Goal: Task Accomplishment & Management: Manage account settings

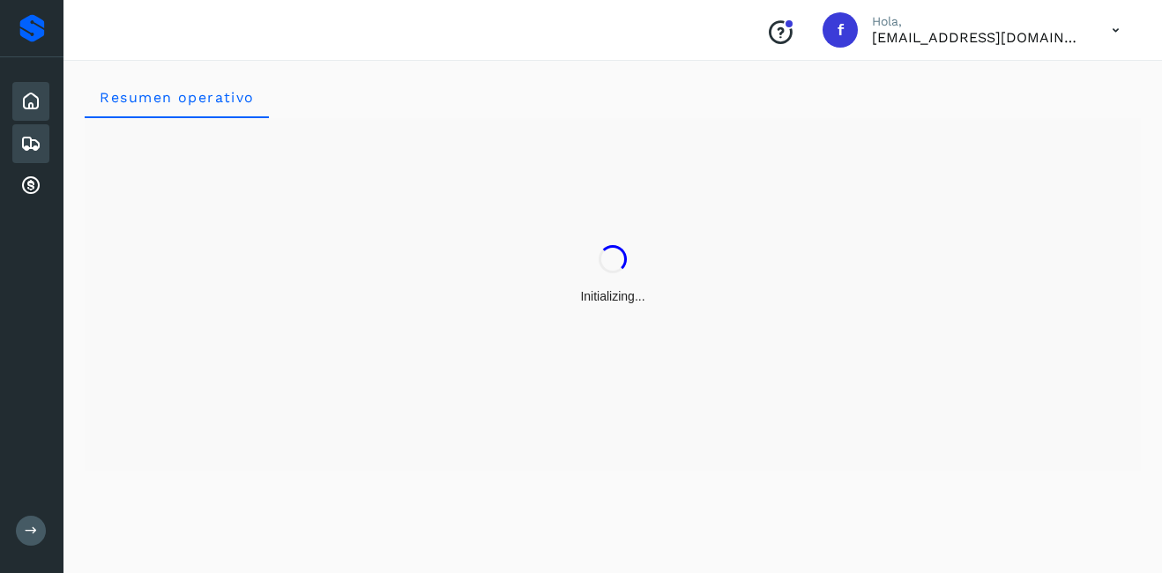
click at [15, 146] on div "Embarques" at bounding box center [30, 143] width 37 height 39
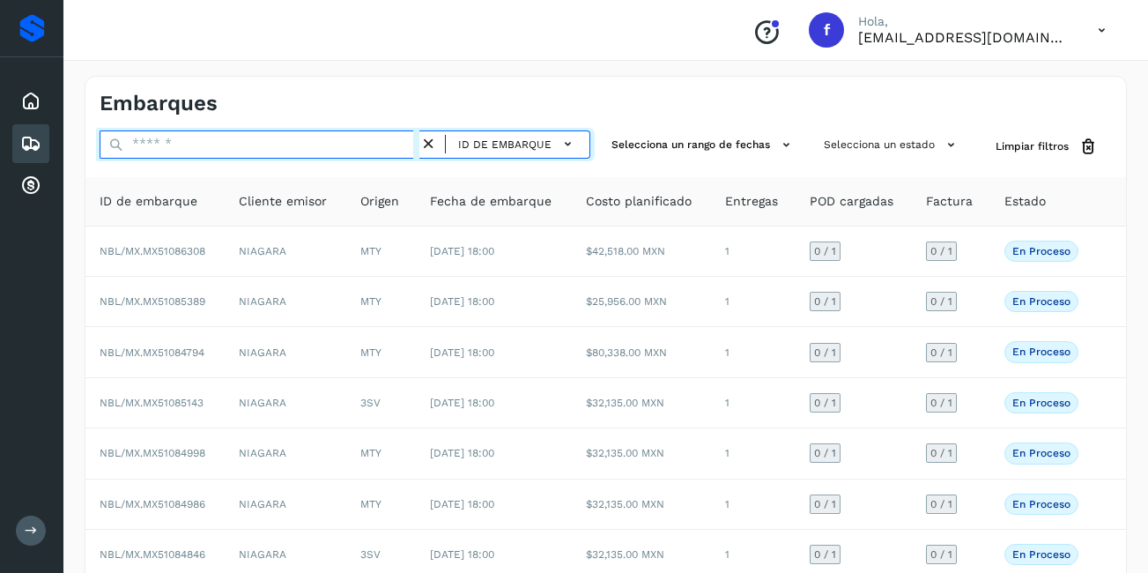
click at [246, 137] on input "text" at bounding box center [260, 144] width 320 height 28
paste input "**********"
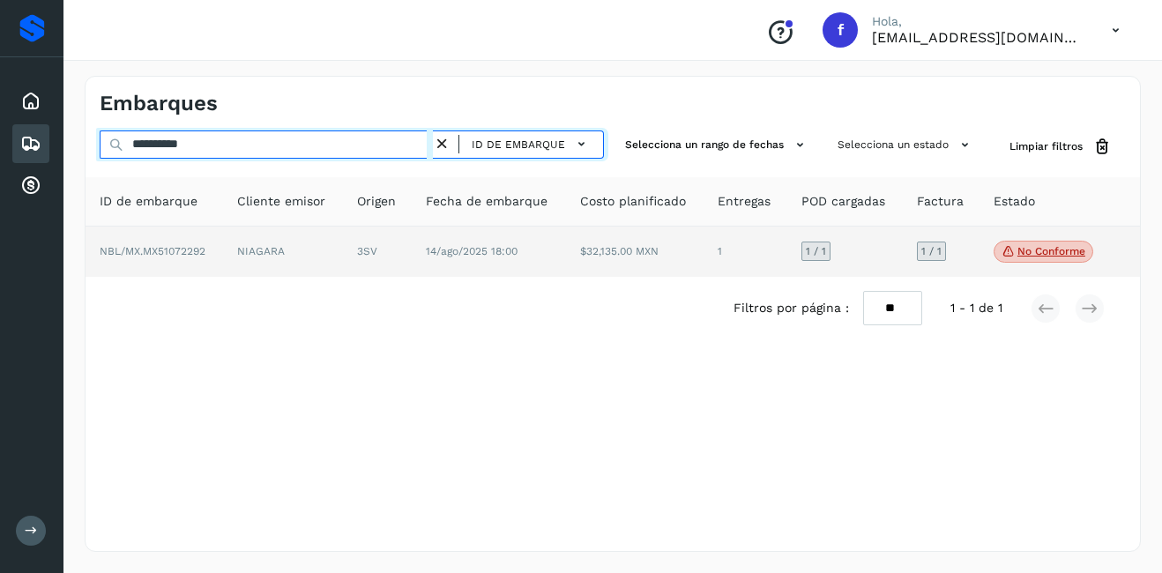
type input "**********"
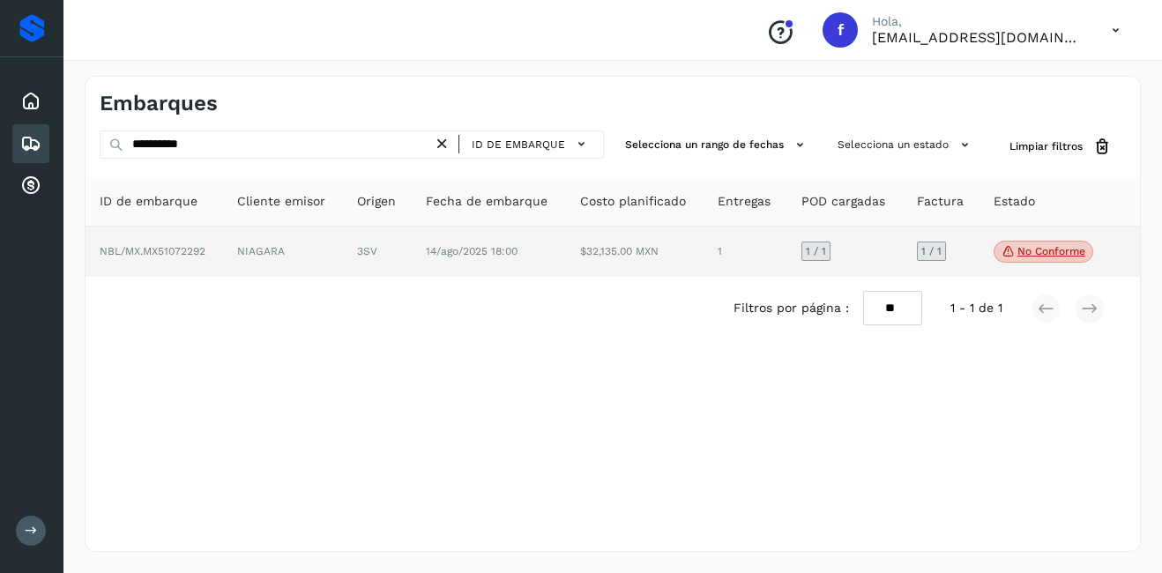
click at [283, 233] on td "NIAGARA" at bounding box center [283, 252] width 120 height 51
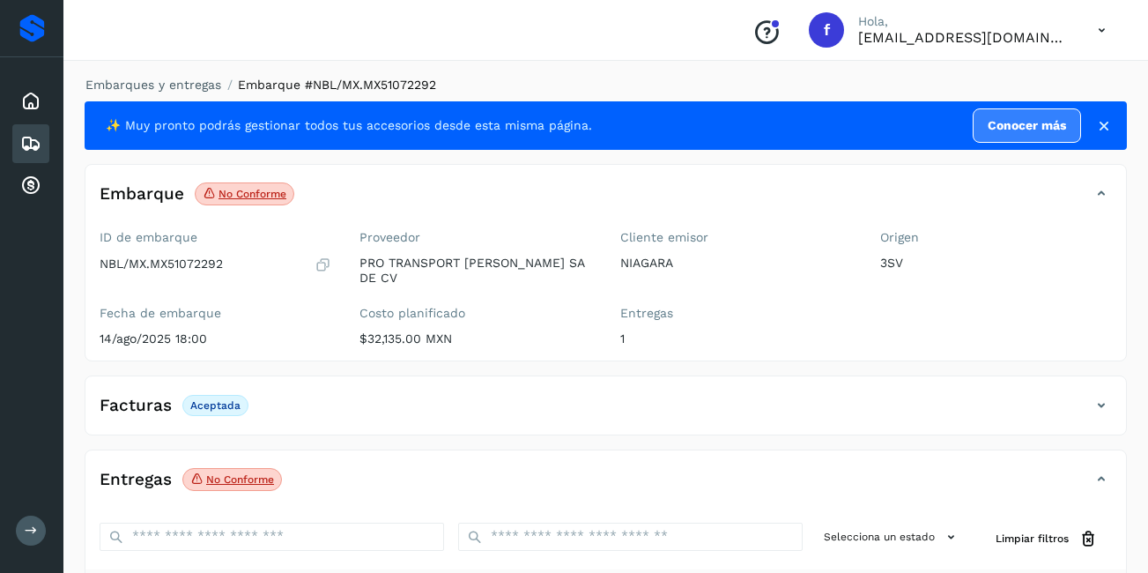
scroll to position [264, 0]
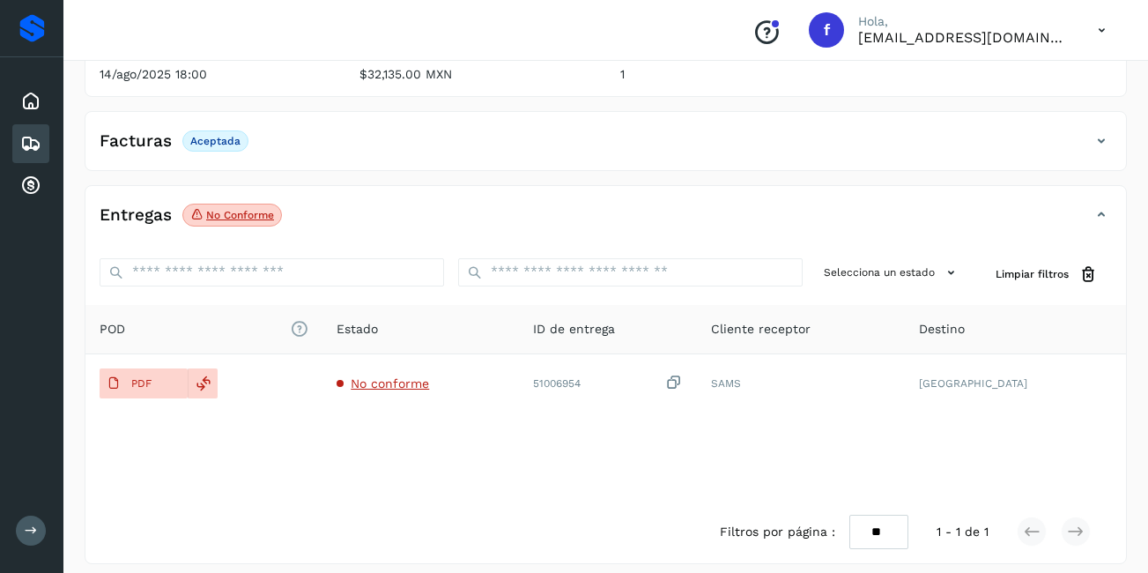
click at [266, 209] on p "No conforme" at bounding box center [240, 215] width 68 height 12
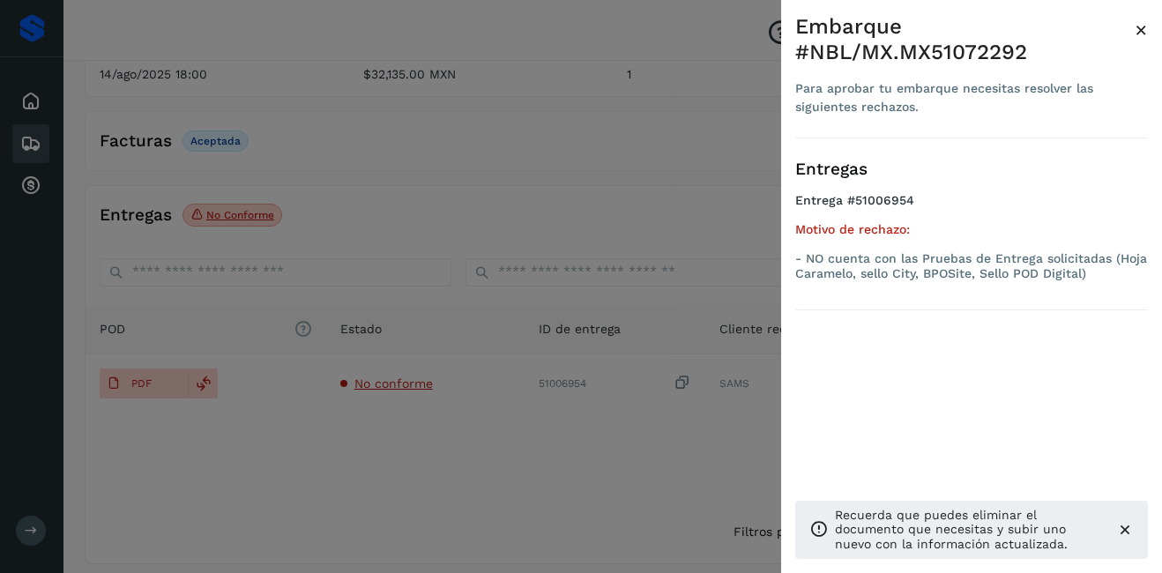
click at [1142, 33] on span "×" at bounding box center [1140, 30] width 13 height 25
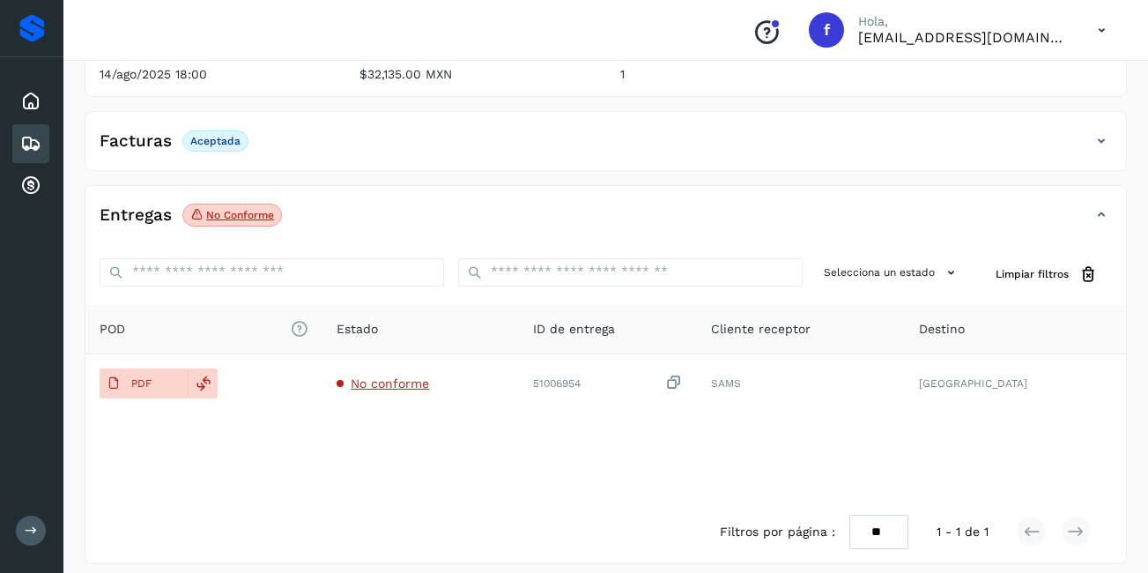
click at [32, 153] on icon at bounding box center [30, 143] width 21 height 21
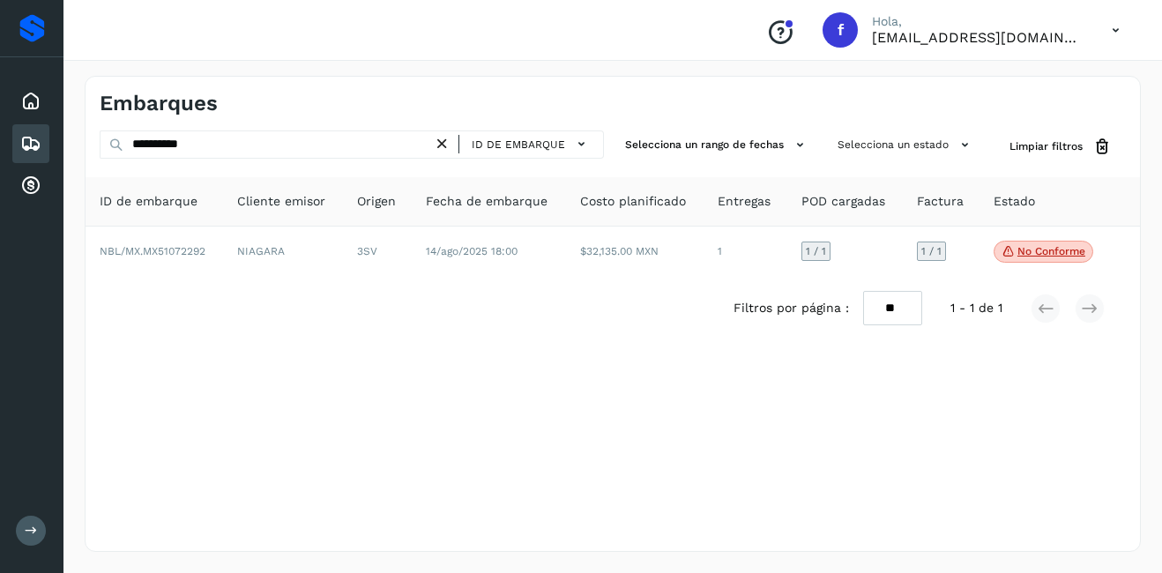
click at [438, 145] on icon at bounding box center [442, 144] width 19 height 19
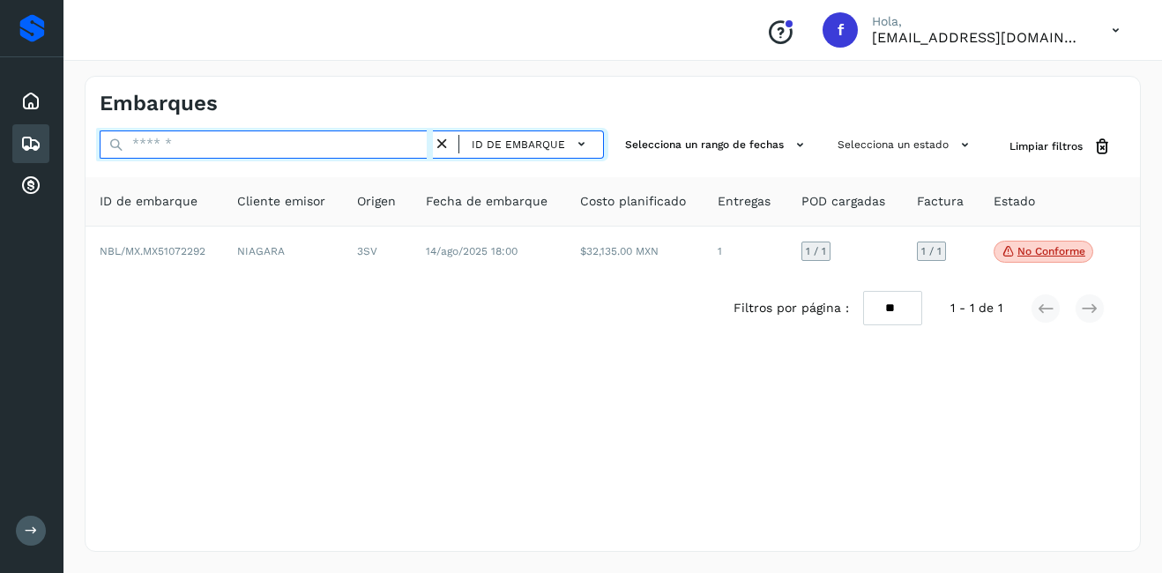
click at [339, 156] on input "text" at bounding box center [266, 144] width 333 height 28
paste input "**********"
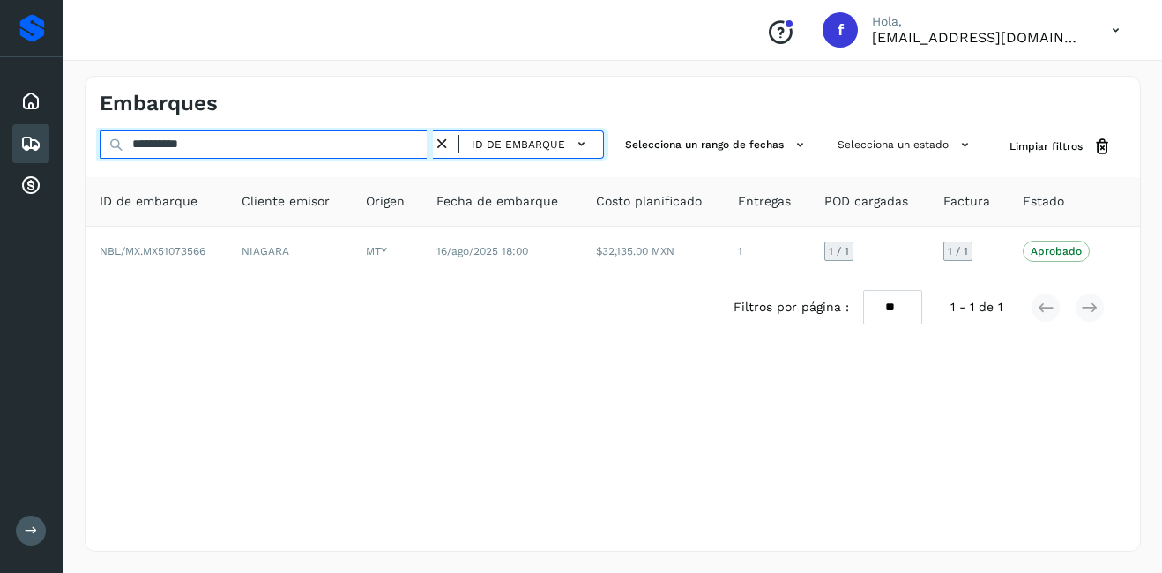
drag, startPoint x: 307, startPoint y: 145, endPoint x: 2, endPoint y: 167, distance: 305.8
click at [6, 167] on div "**********" at bounding box center [581, 286] width 1162 height 573
paste input "text"
type input "**********"
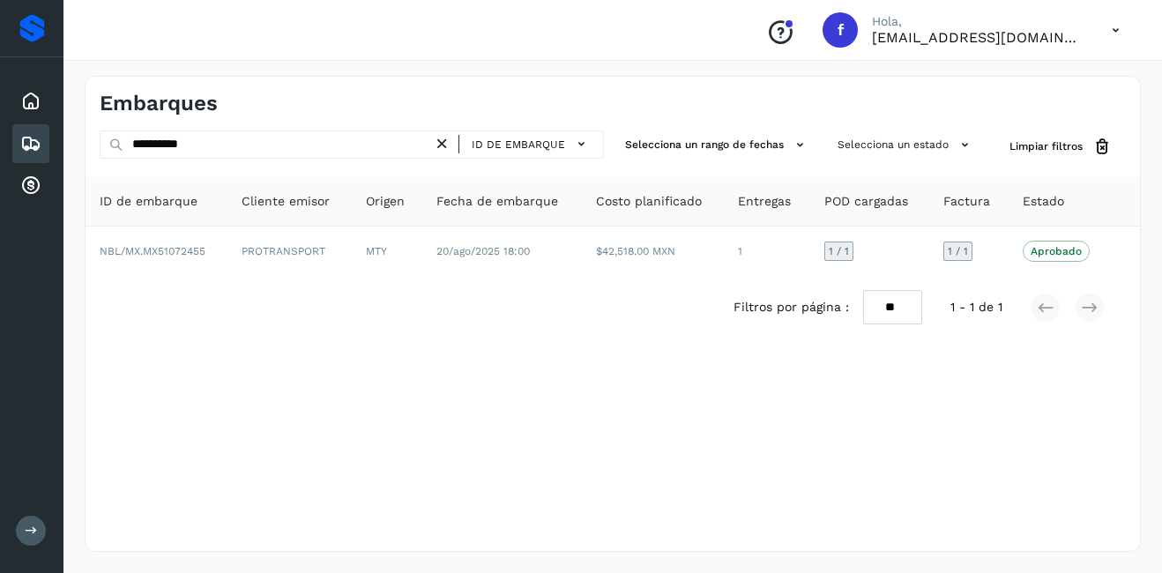
click at [1161, 288] on div "**********" at bounding box center [612, 314] width 1098 height 518
click at [441, 144] on icon at bounding box center [442, 144] width 19 height 19
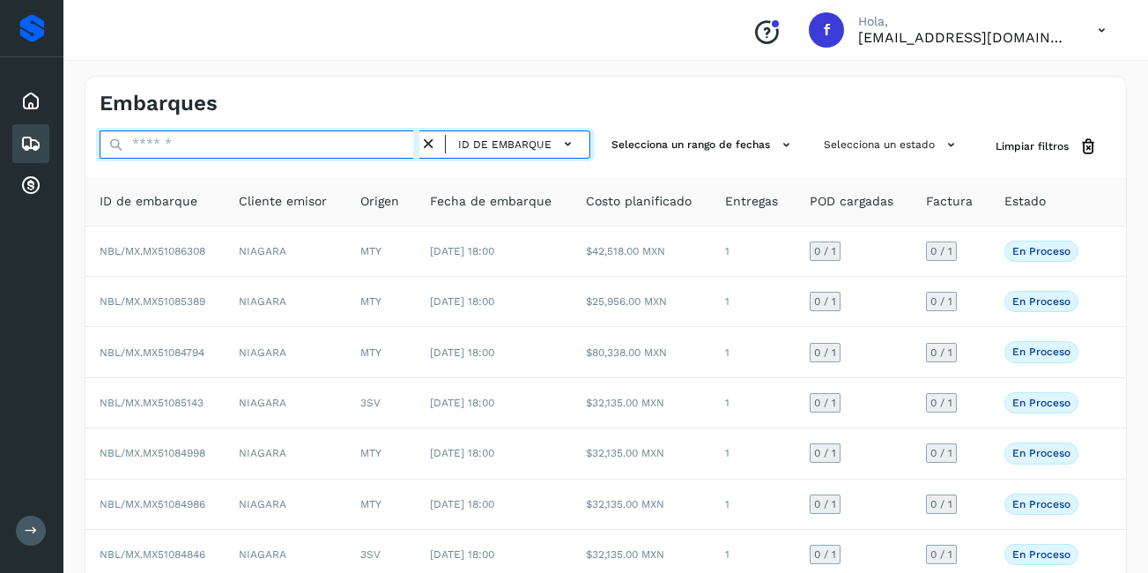
click at [216, 146] on input "text" at bounding box center [260, 144] width 320 height 28
paste input "**********"
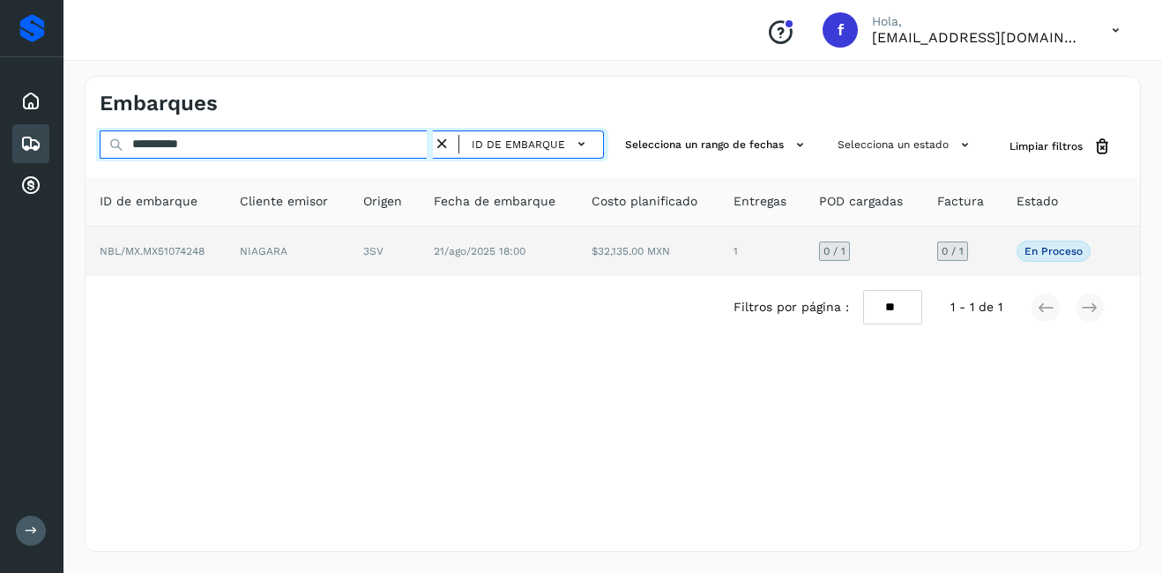
type input "**********"
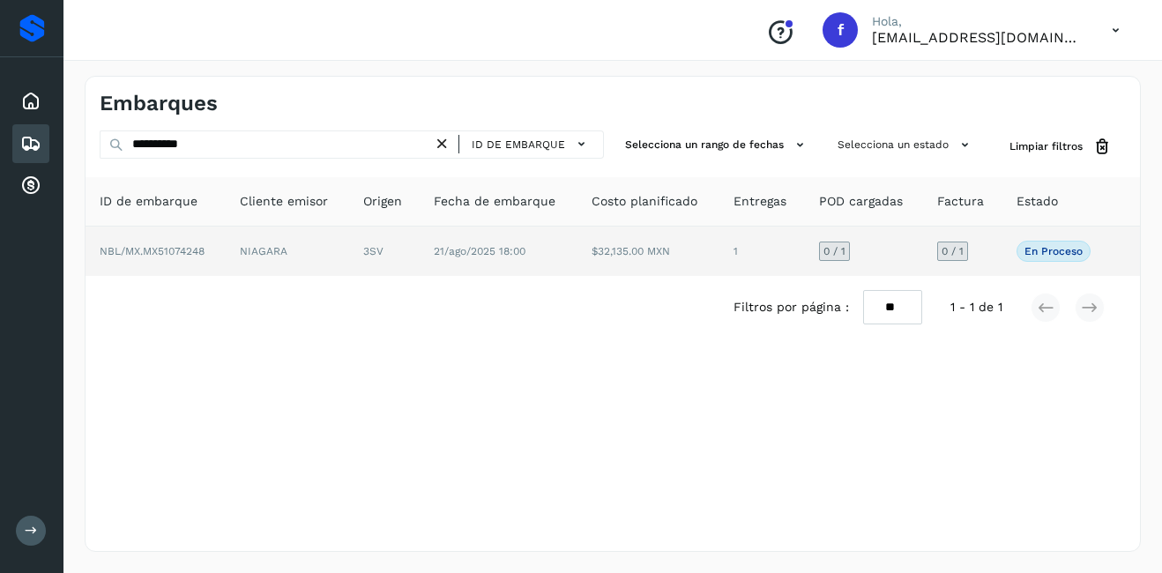
click at [695, 240] on td "$32,135.00 MXN" at bounding box center [647, 251] width 141 height 49
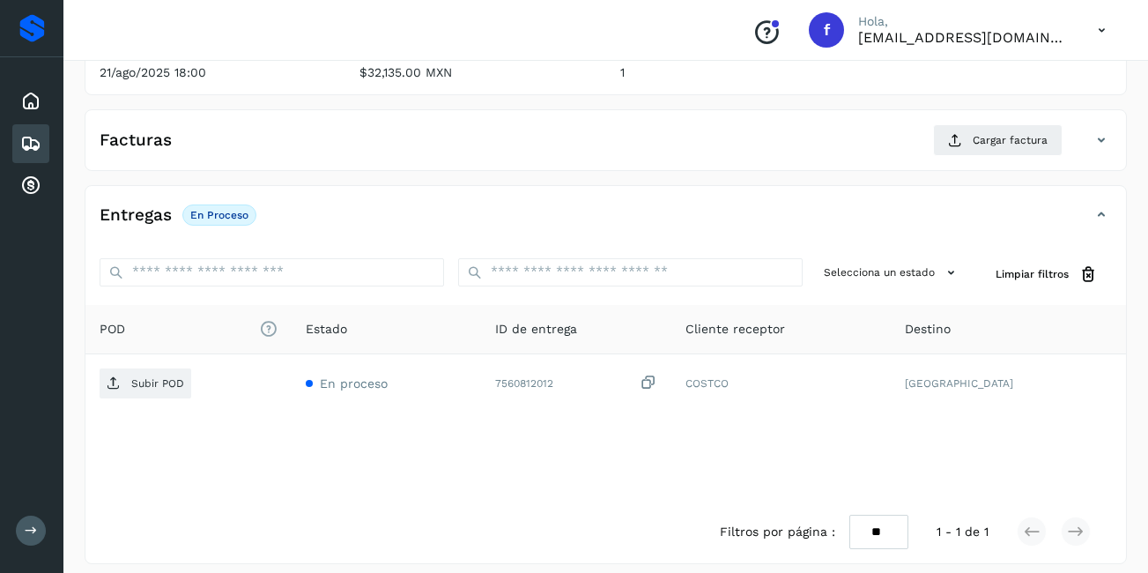
scroll to position [90, 0]
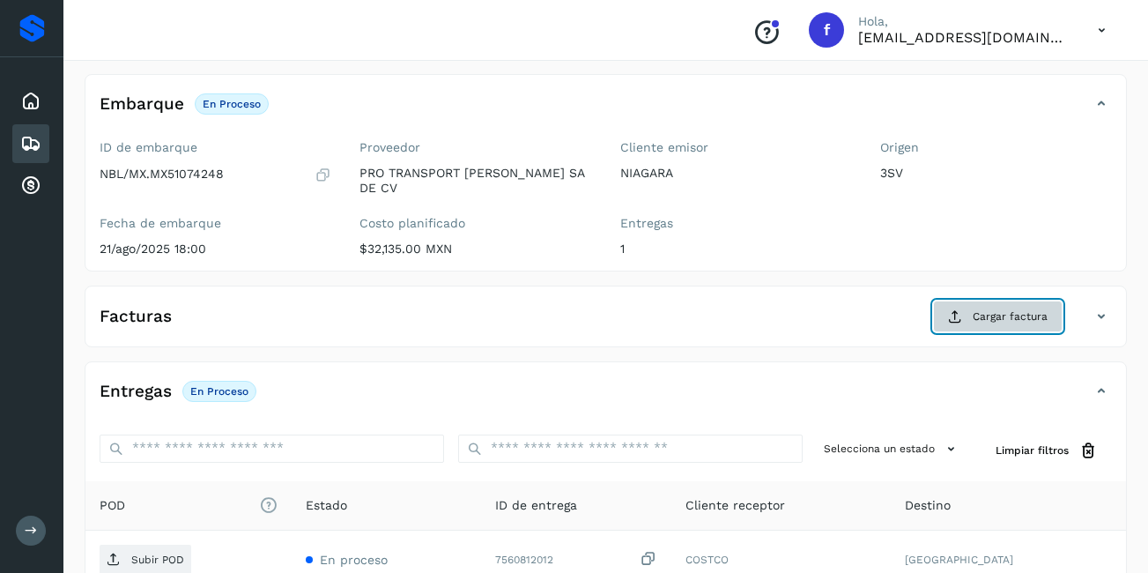
click at [1009, 308] on span "Cargar factura" at bounding box center [1010, 316] width 75 height 16
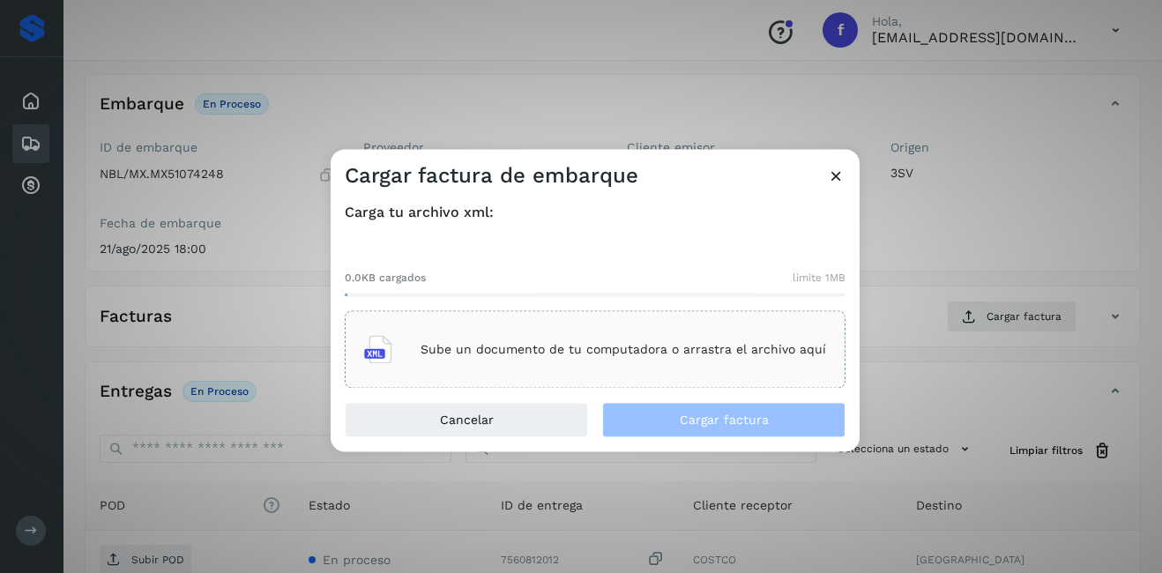
click at [457, 349] on p "Sube un documento de tu computadora o arrastra el archivo aquí" at bounding box center [622, 349] width 405 height 15
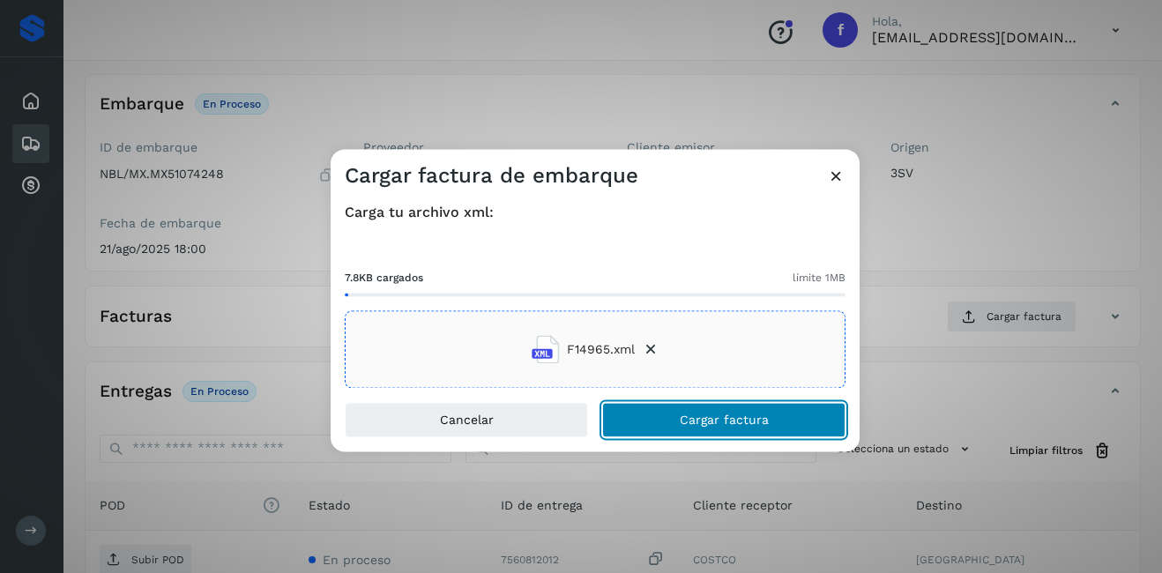
click at [752, 420] on span "Cargar factura" at bounding box center [724, 420] width 89 height 12
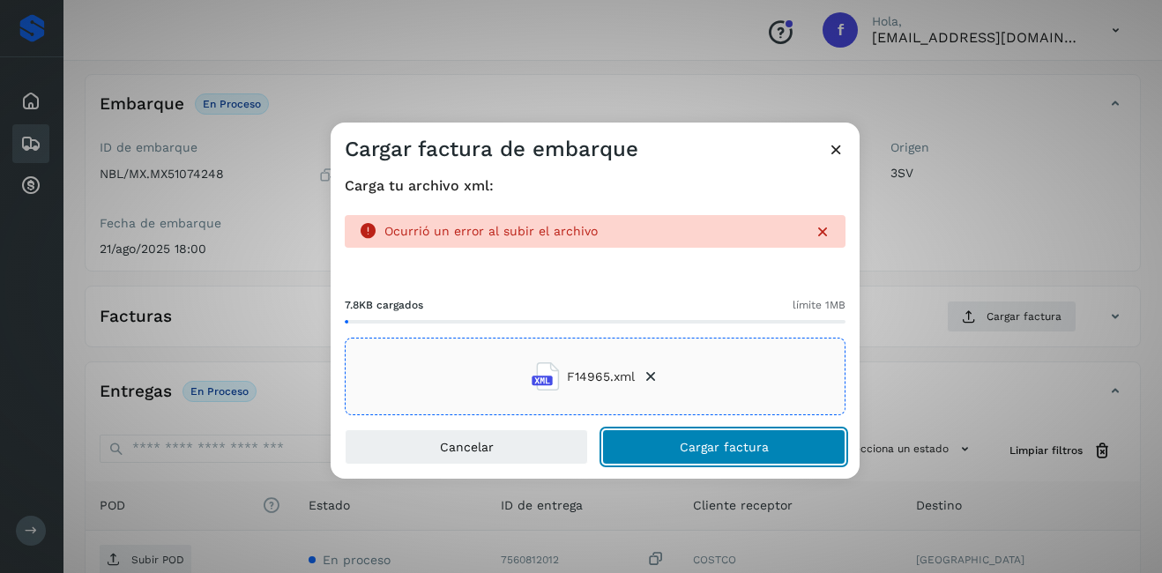
click at [652, 453] on button "Cargar factura" at bounding box center [723, 446] width 243 height 35
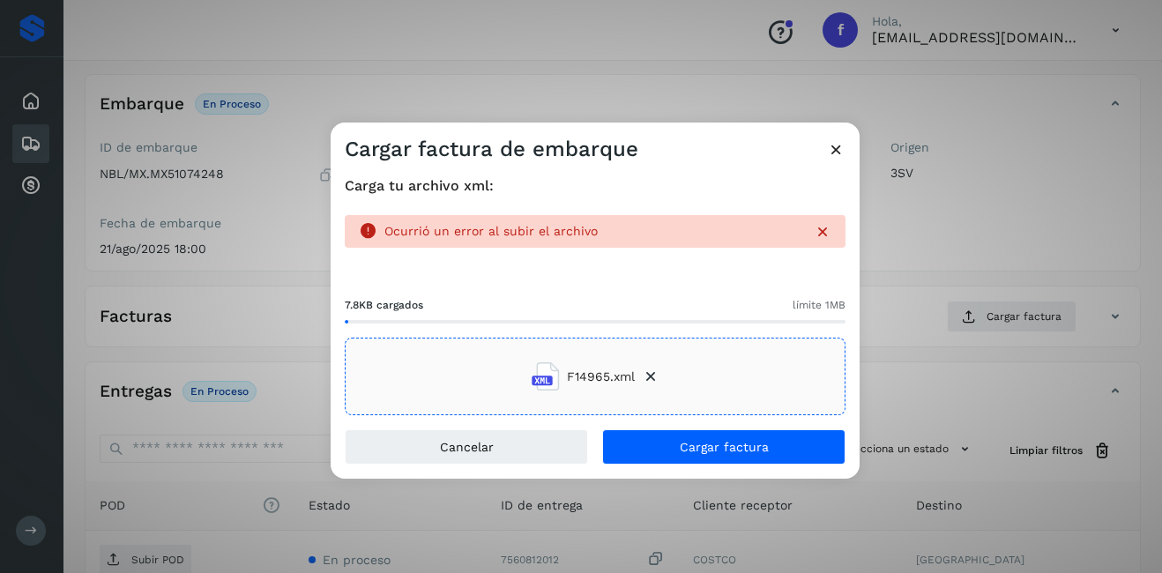
click at [835, 158] on icon at bounding box center [836, 149] width 19 height 19
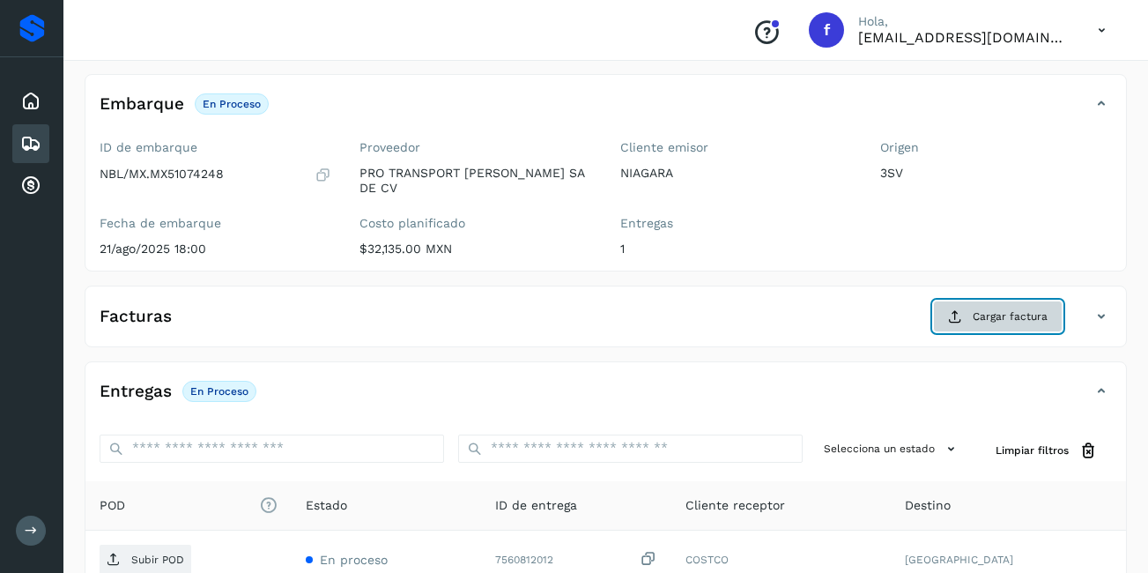
click at [1007, 301] on button "Cargar factura" at bounding box center [998, 317] width 130 height 32
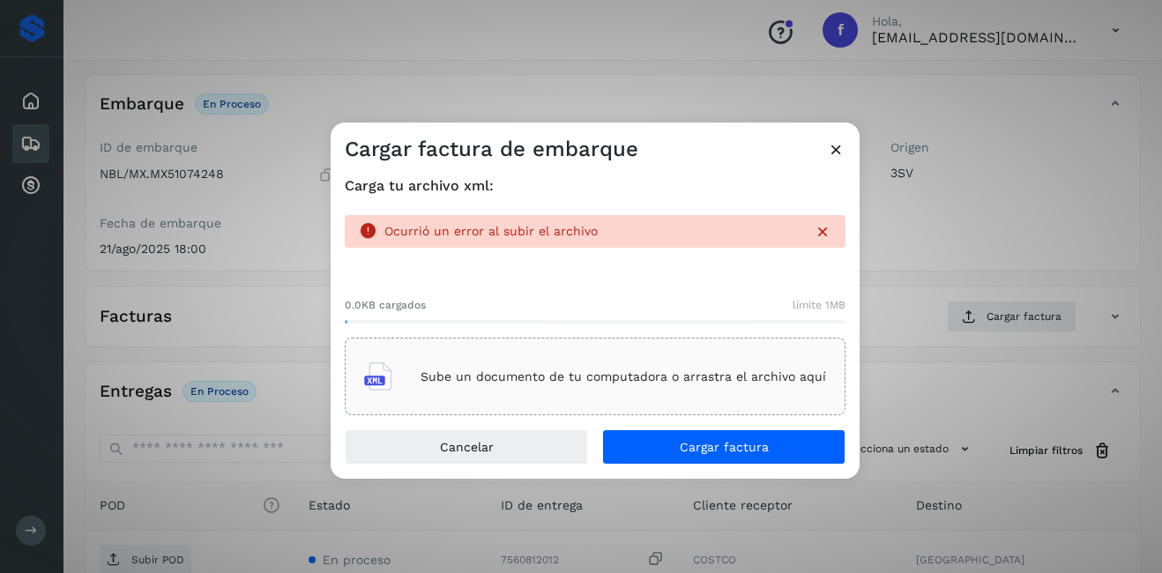
click at [824, 229] on icon at bounding box center [823, 232] width 18 height 18
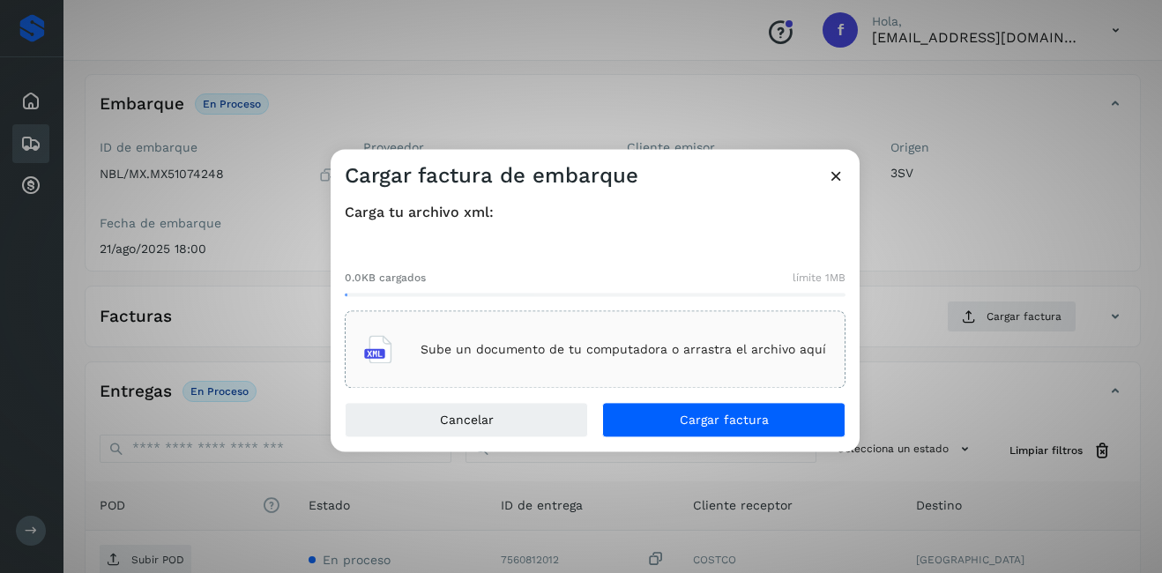
click at [836, 177] on icon at bounding box center [836, 176] width 19 height 19
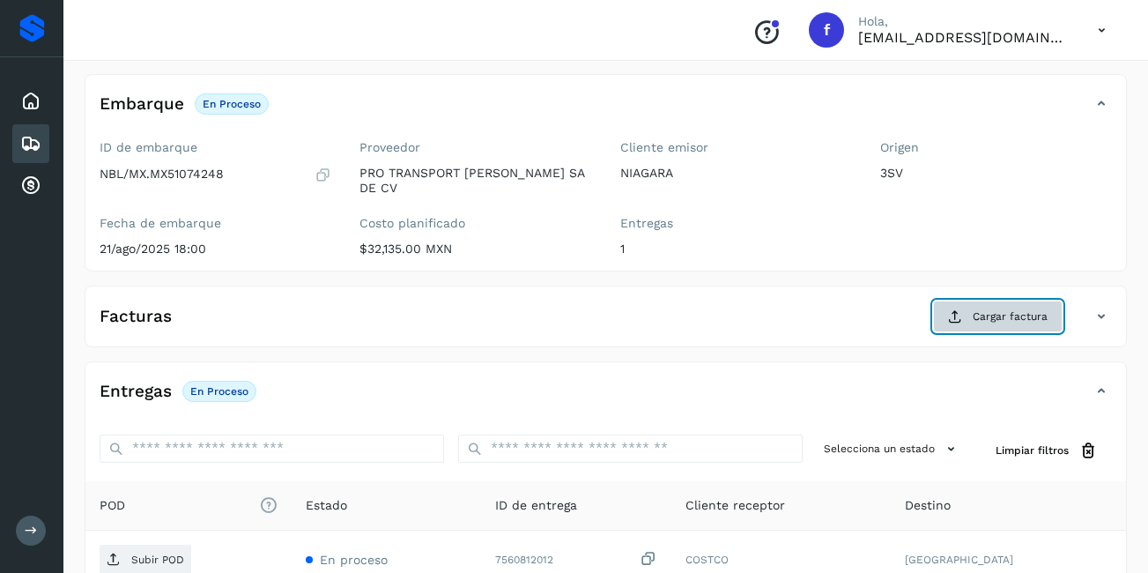
click at [978, 312] on span "Cargar factura" at bounding box center [1010, 316] width 75 height 16
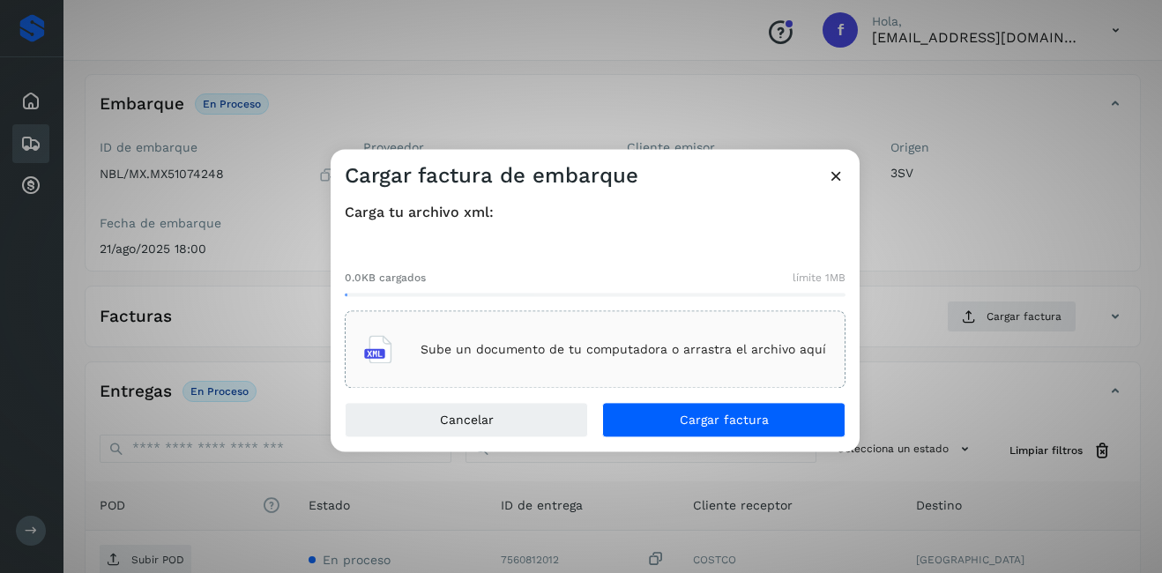
click at [575, 367] on div "Sube un documento de tu computadora o arrastra el archivo aquí" at bounding box center [595, 350] width 462 height 48
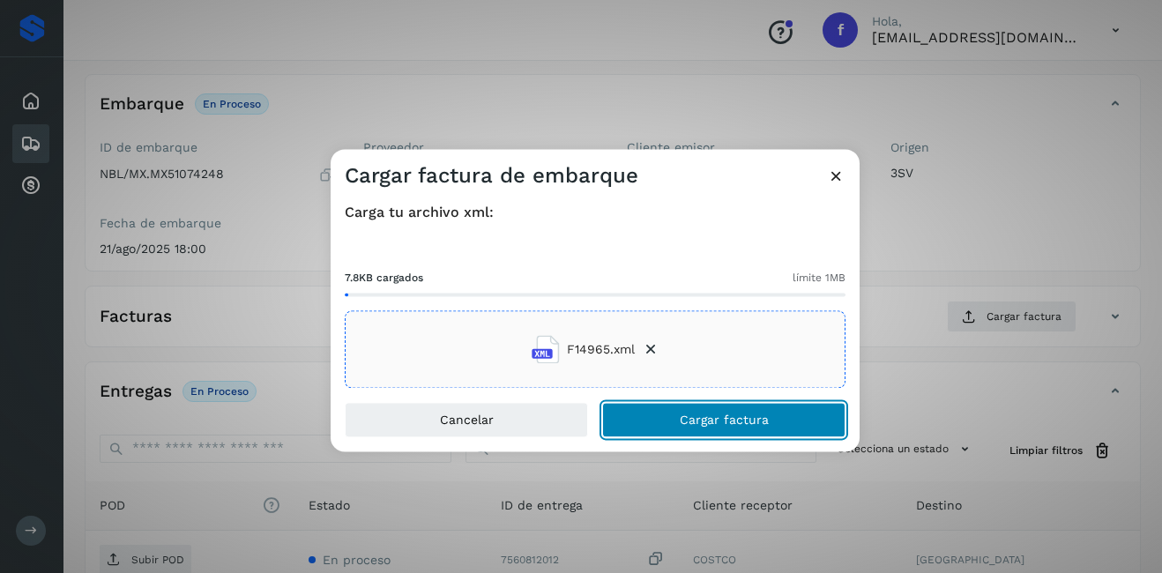
click at [735, 405] on button "Cargar factura" at bounding box center [723, 420] width 243 height 35
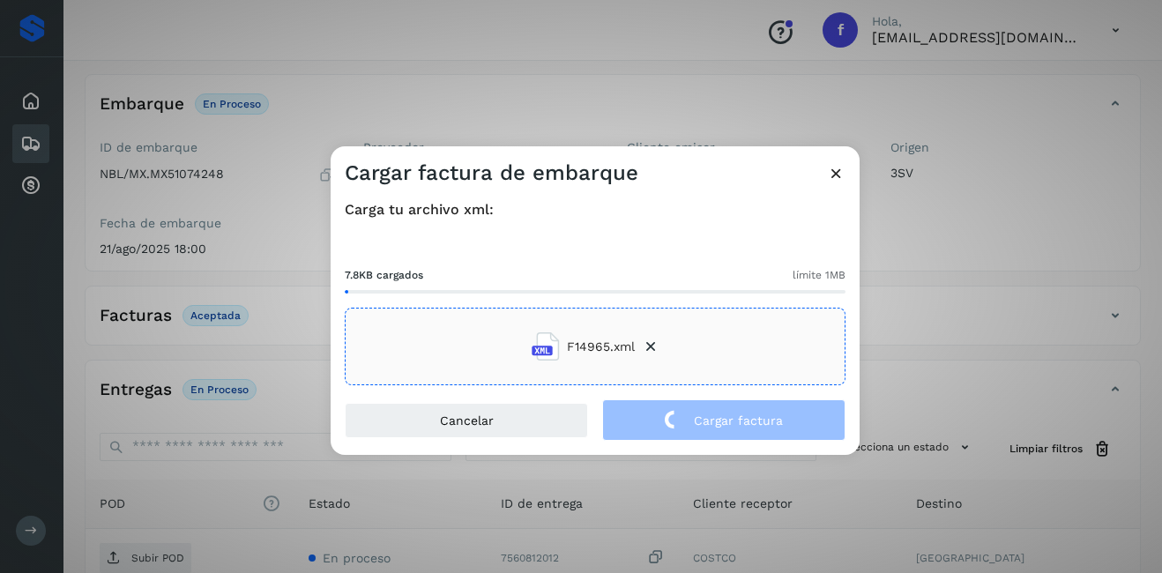
click at [932, 373] on div "Cargar factura de embarque Carga tu archivo xml: 7.8KB cargados límite 1MB F149…" at bounding box center [581, 286] width 1162 height 573
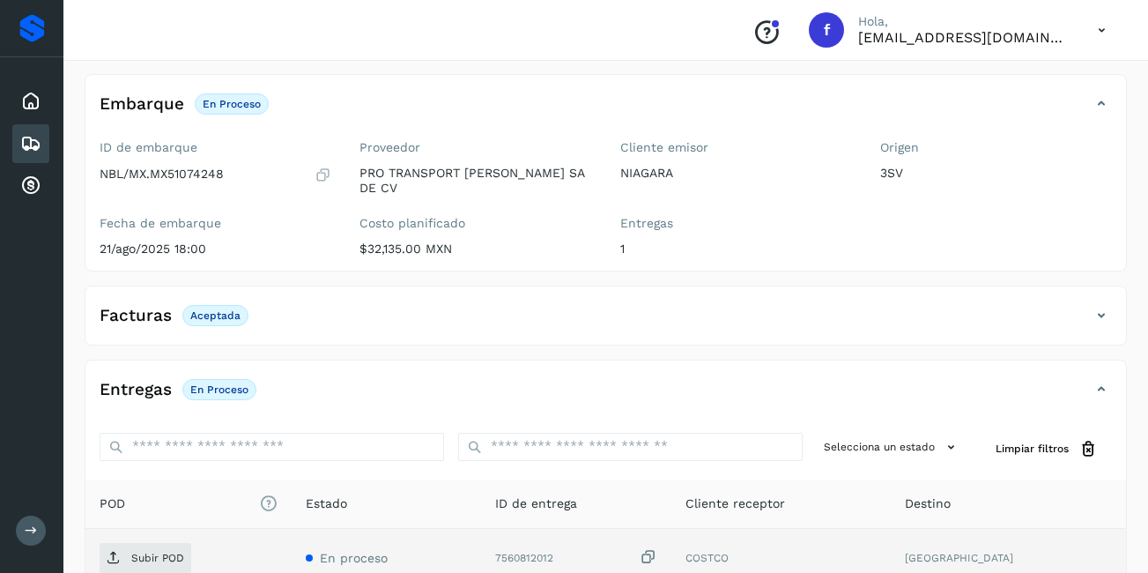
scroll to position [264, 0]
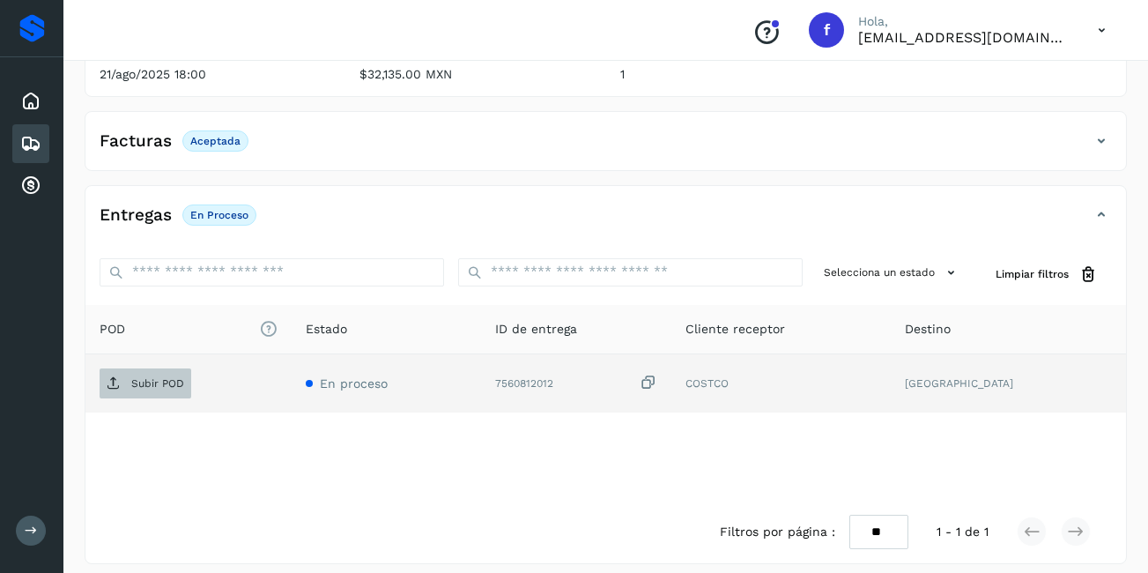
click at [164, 377] on p "Subir POD" at bounding box center [157, 383] width 53 height 12
click at [142, 377] on p "Subir POD" at bounding box center [157, 383] width 53 height 12
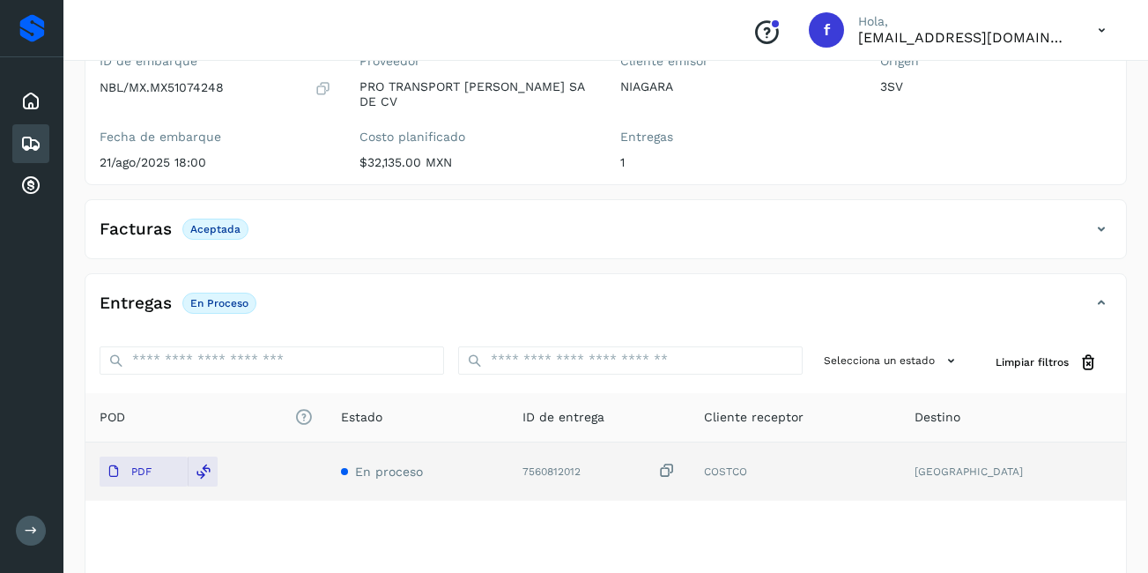
scroll to position [0, 0]
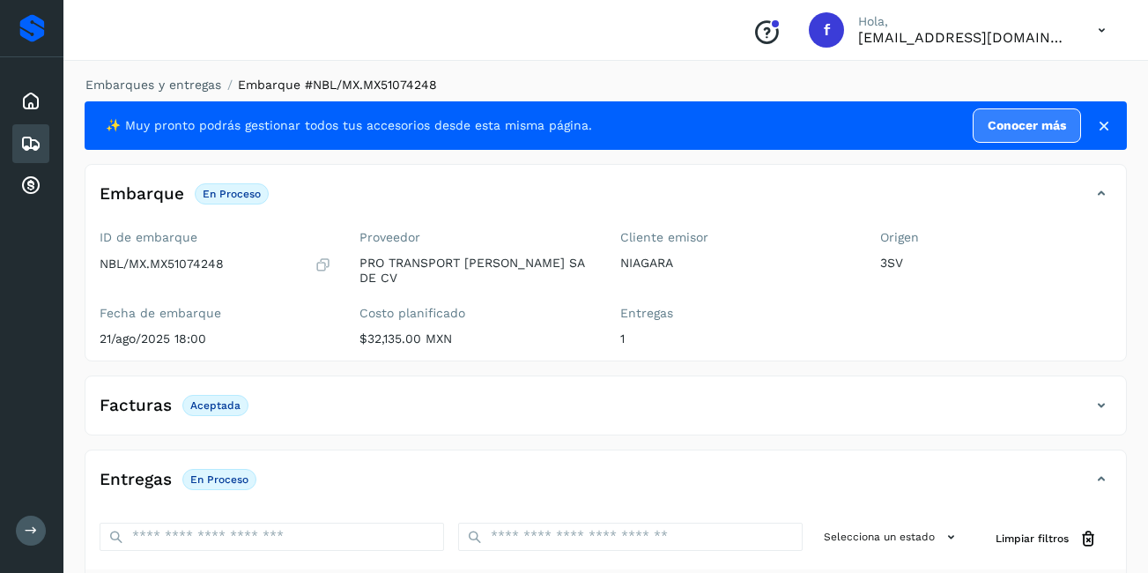
click at [33, 137] on icon at bounding box center [30, 143] width 21 height 21
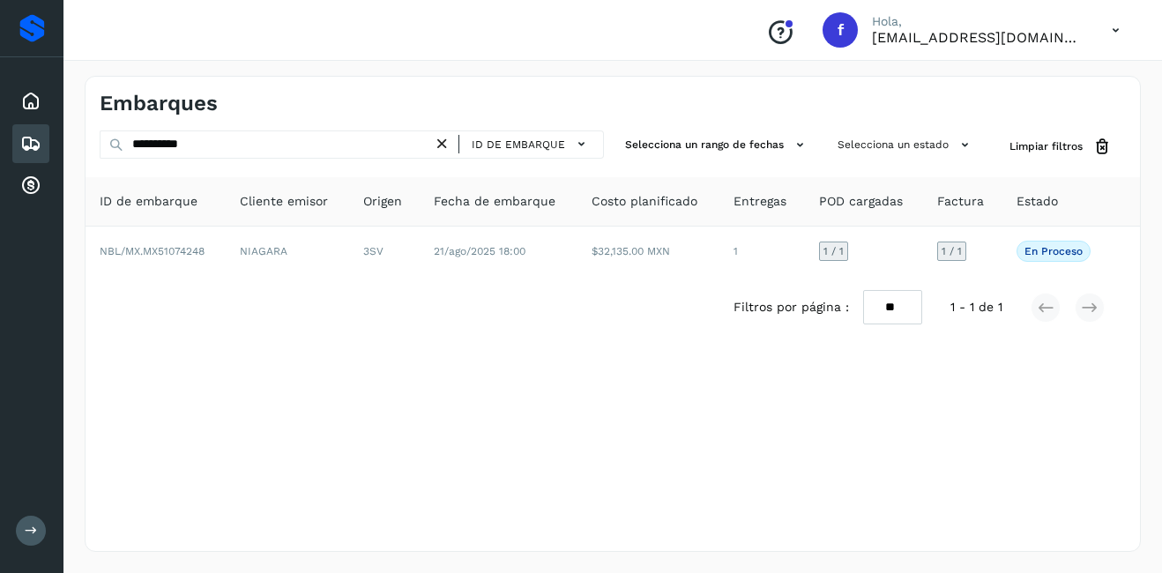
click at [449, 143] on icon at bounding box center [442, 144] width 19 height 19
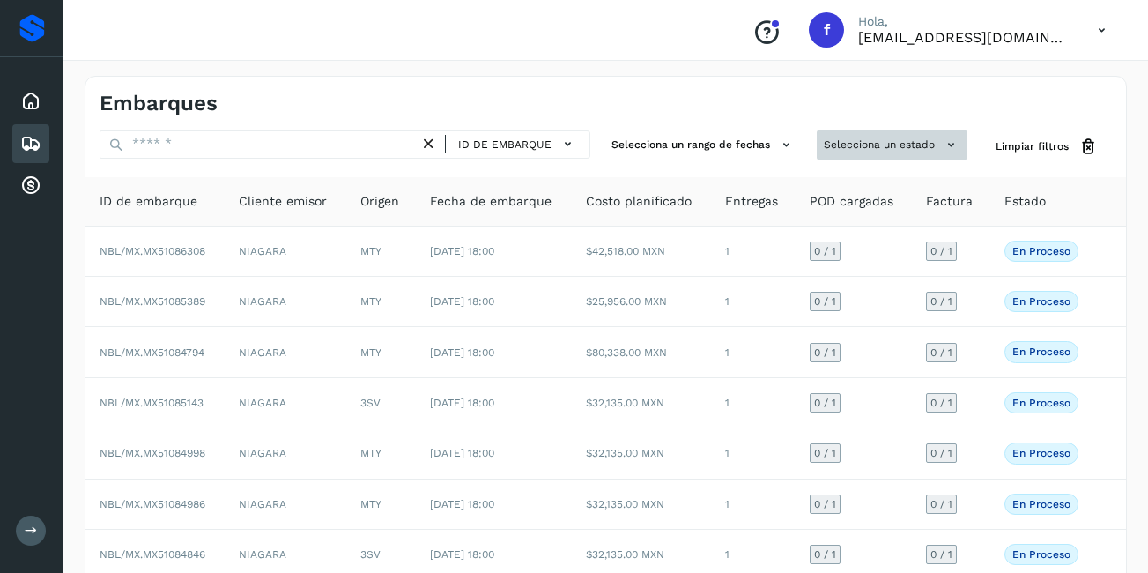
click at [900, 158] on button "Selecciona un estado" at bounding box center [892, 144] width 151 height 29
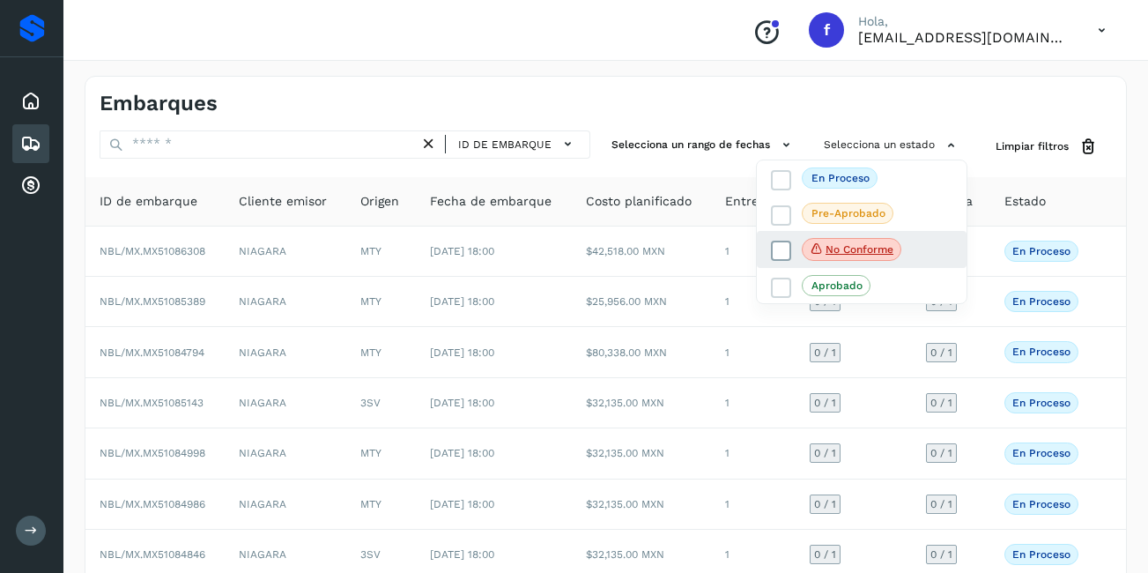
click at [893, 246] on p "No conforme" at bounding box center [860, 249] width 68 height 12
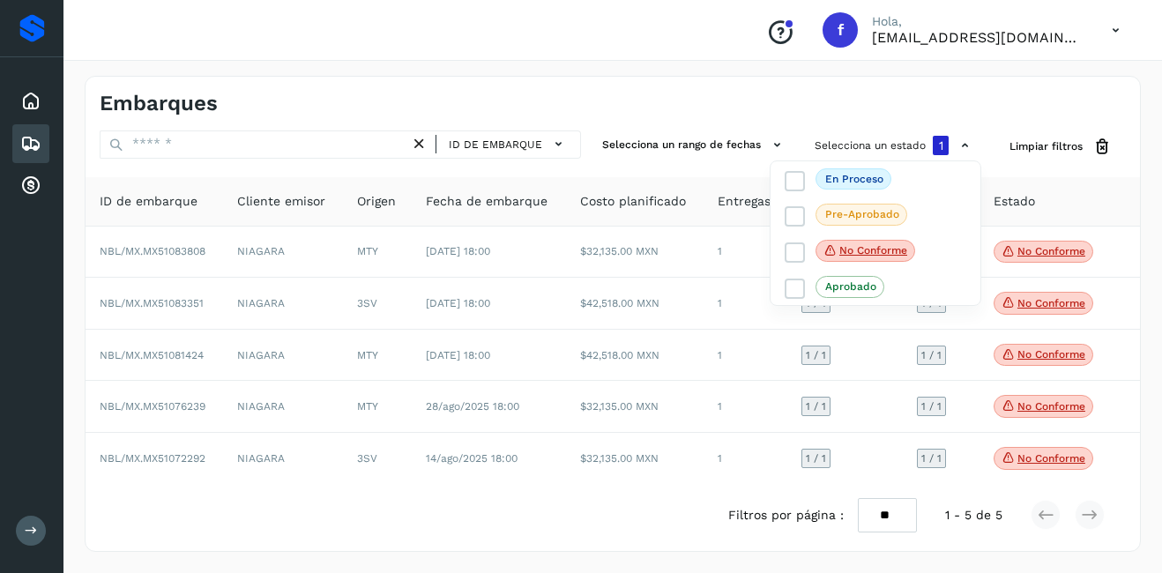
click at [1034, 258] on div at bounding box center [581, 286] width 1162 height 573
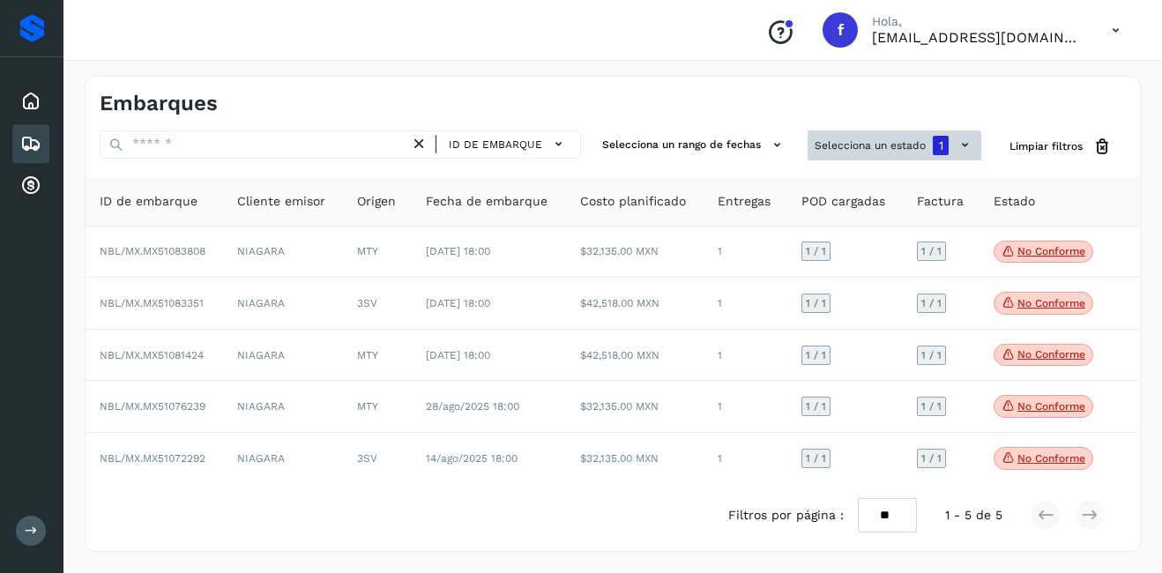
click at [933, 154] on div "1" at bounding box center [940, 145] width 16 height 19
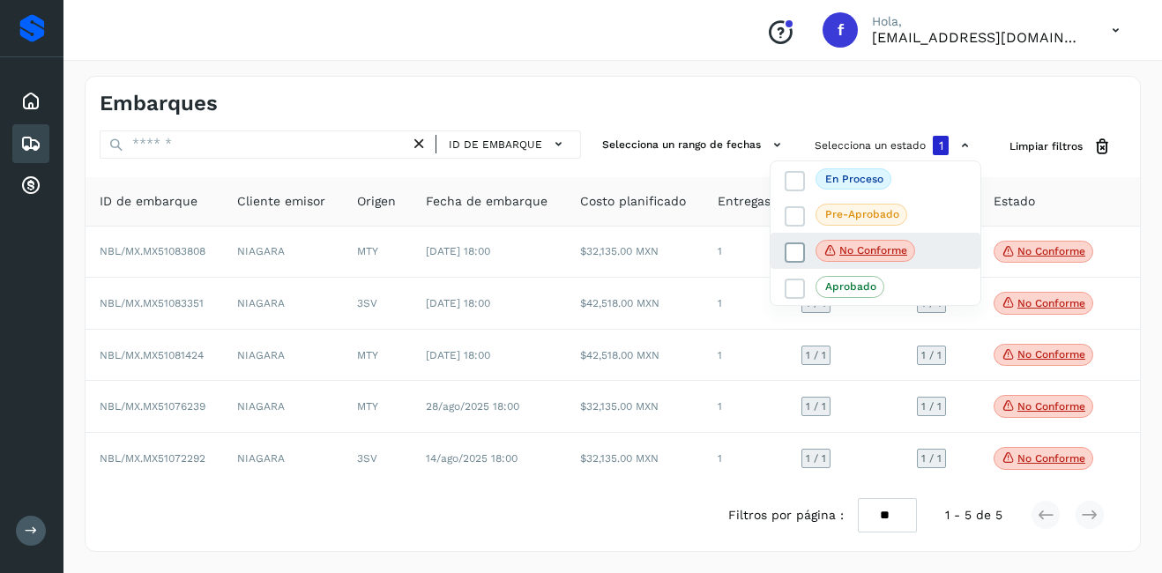
click at [839, 254] on p "No conforme" at bounding box center [873, 250] width 68 height 12
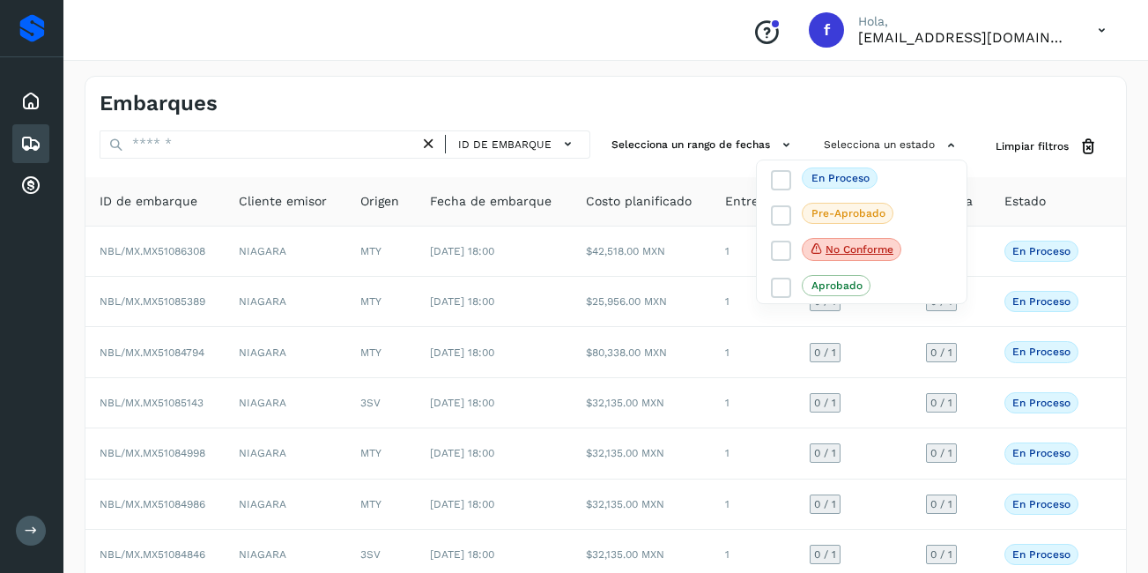
click at [375, 146] on div at bounding box center [574, 286] width 1148 height 573
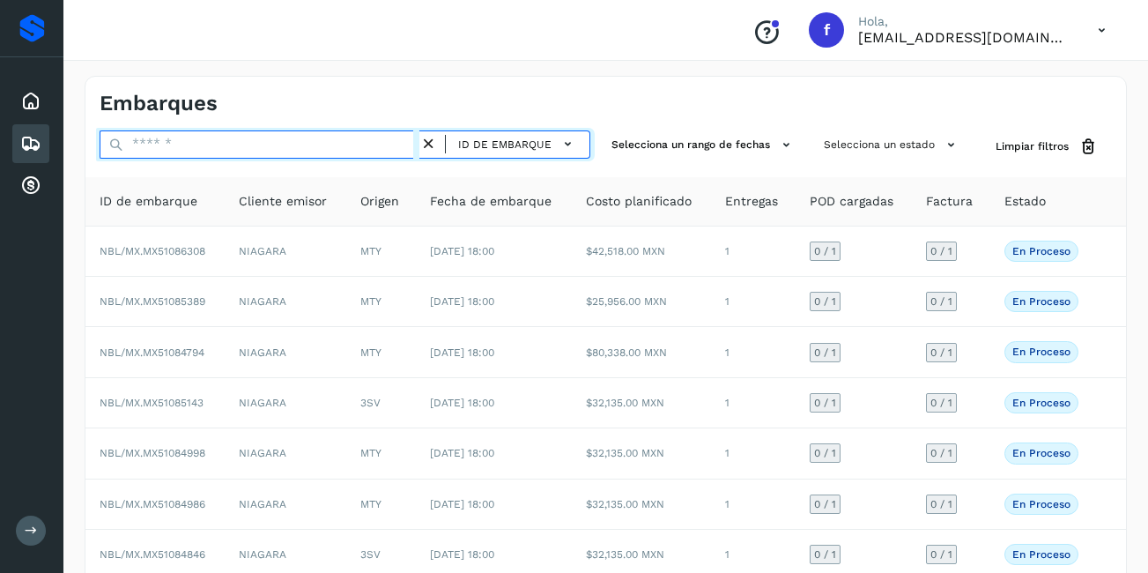
click at [360, 145] on input "text" at bounding box center [260, 144] width 320 height 28
paste input "**********"
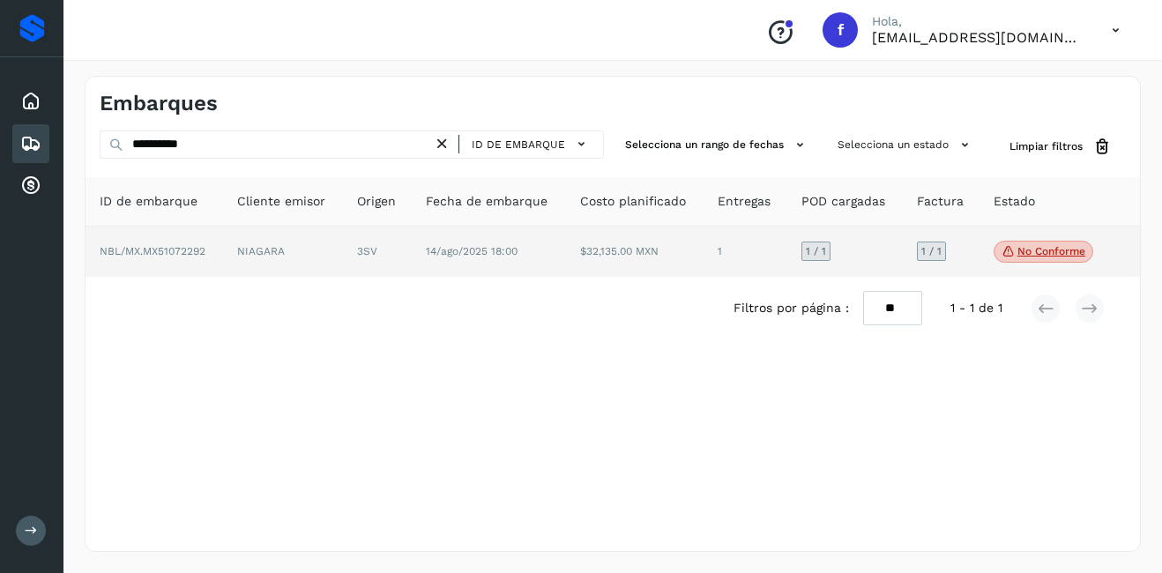
click at [1039, 251] on p "No conforme" at bounding box center [1051, 251] width 68 height 12
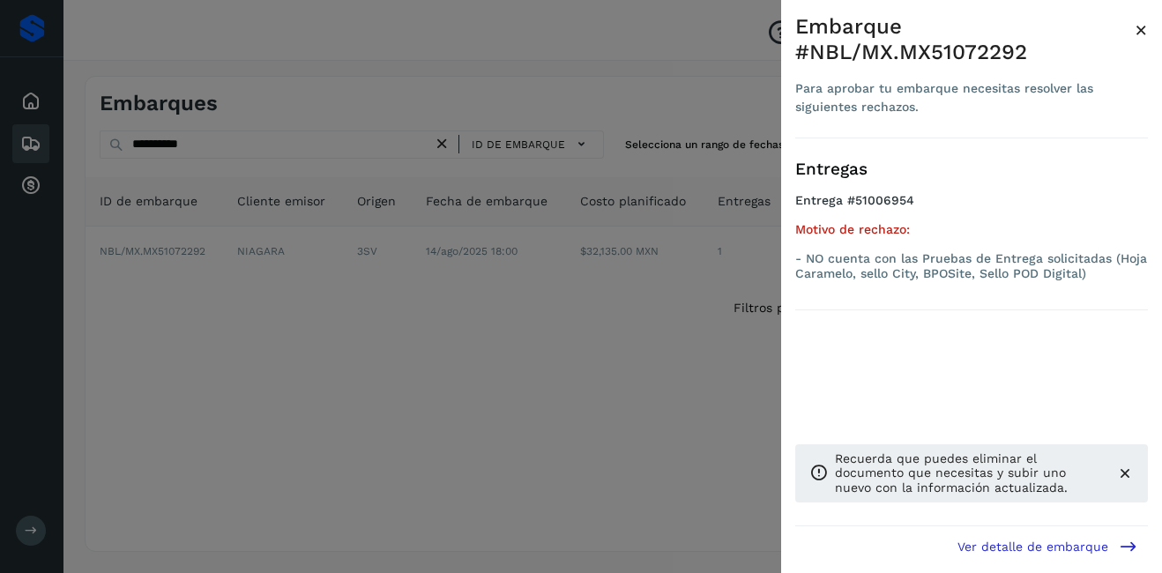
click at [1136, 32] on span "×" at bounding box center [1140, 30] width 13 height 25
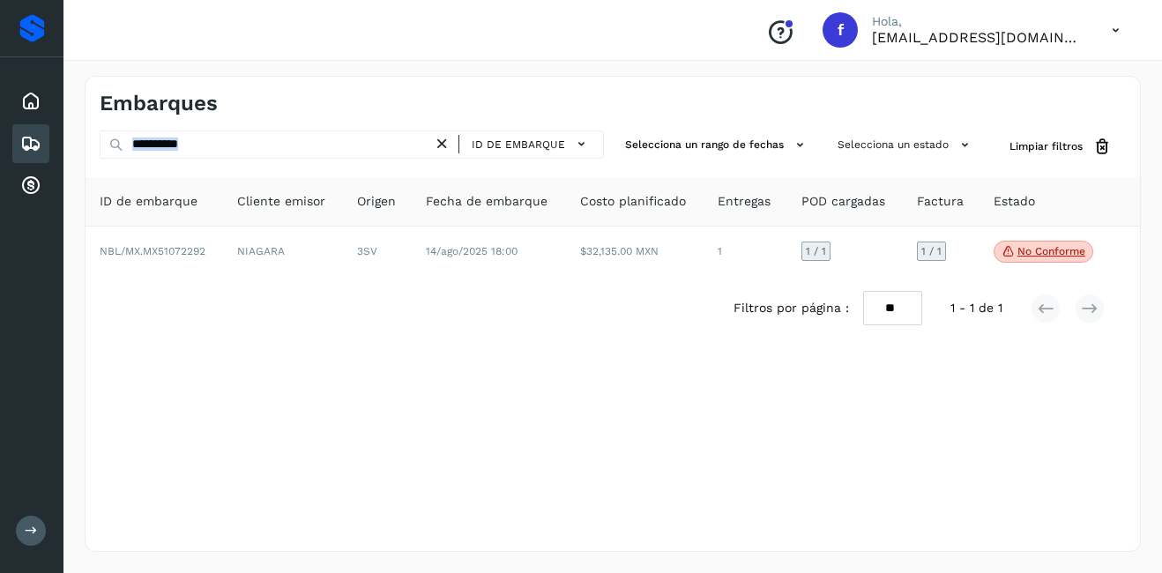
drag, startPoint x: 299, startPoint y: 160, endPoint x: 150, endPoint y: 160, distance: 149.0
click at [150, 160] on div "**********" at bounding box center [352, 146] width 504 height 33
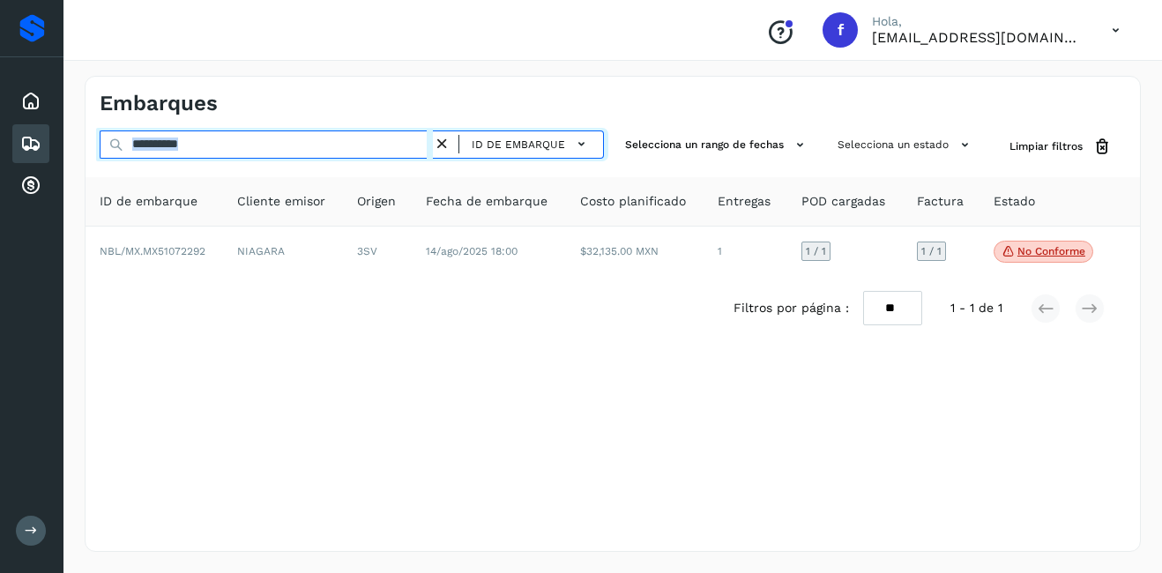
drag, startPoint x: 150, startPoint y: 160, endPoint x: 261, endPoint y: 147, distance: 111.7
click at [261, 147] on input "**********" at bounding box center [266, 144] width 333 height 28
drag, startPoint x: 304, startPoint y: 143, endPoint x: 37, endPoint y: 153, distance: 267.3
click at [41, 151] on div "**********" at bounding box center [581, 286] width 1162 height 573
paste input "text"
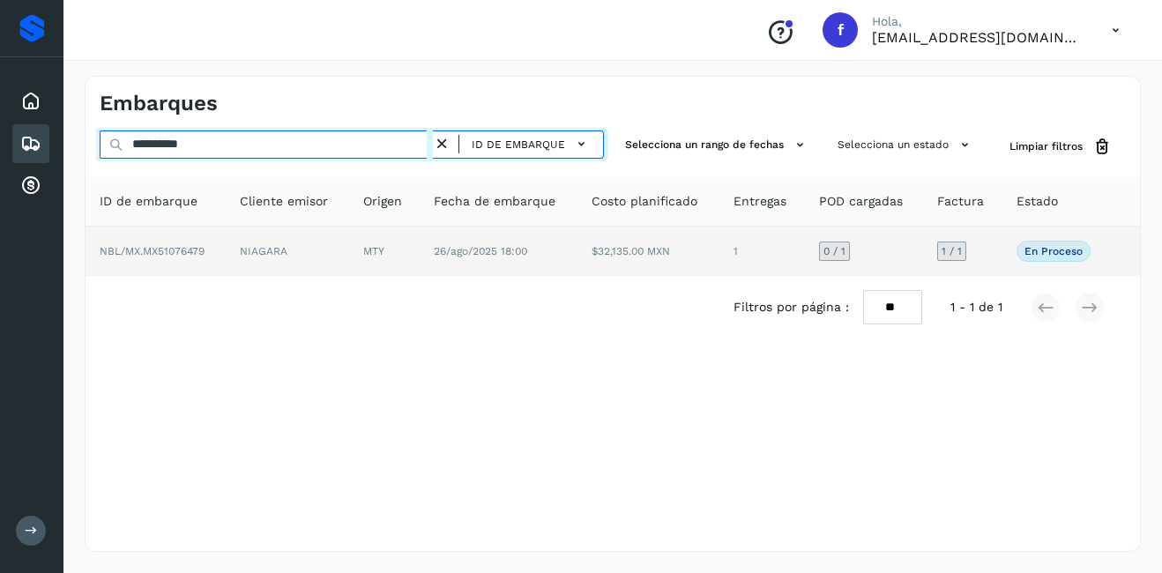
type input "**********"
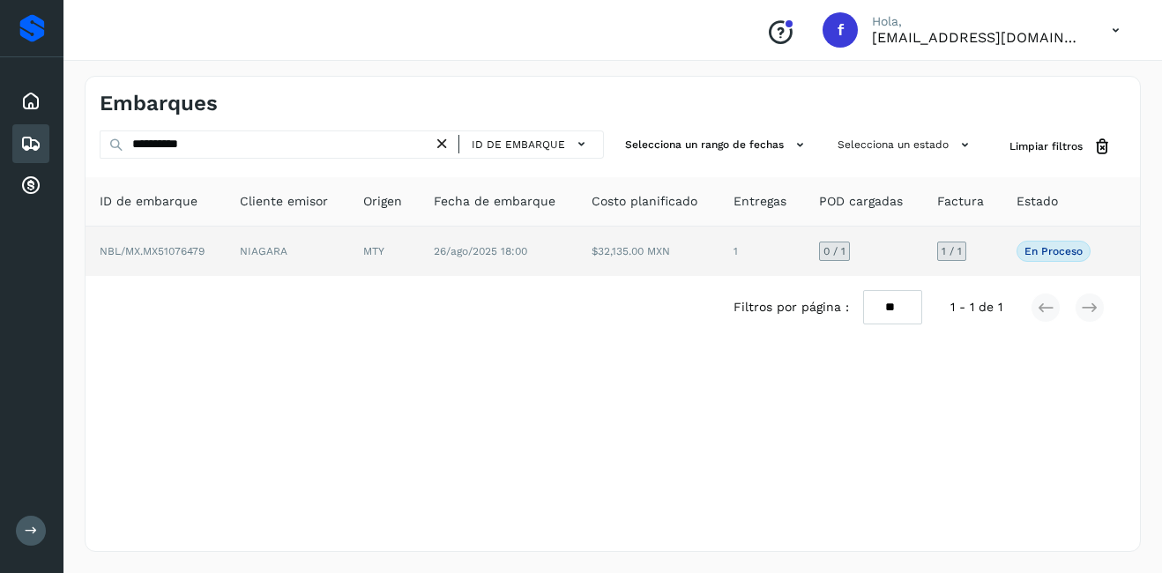
click at [1071, 245] on p "En proceso" at bounding box center [1053, 251] width 58 height 12
click at [748, 251] on td "1" at bounding box center [761, 251] width 85 height 49
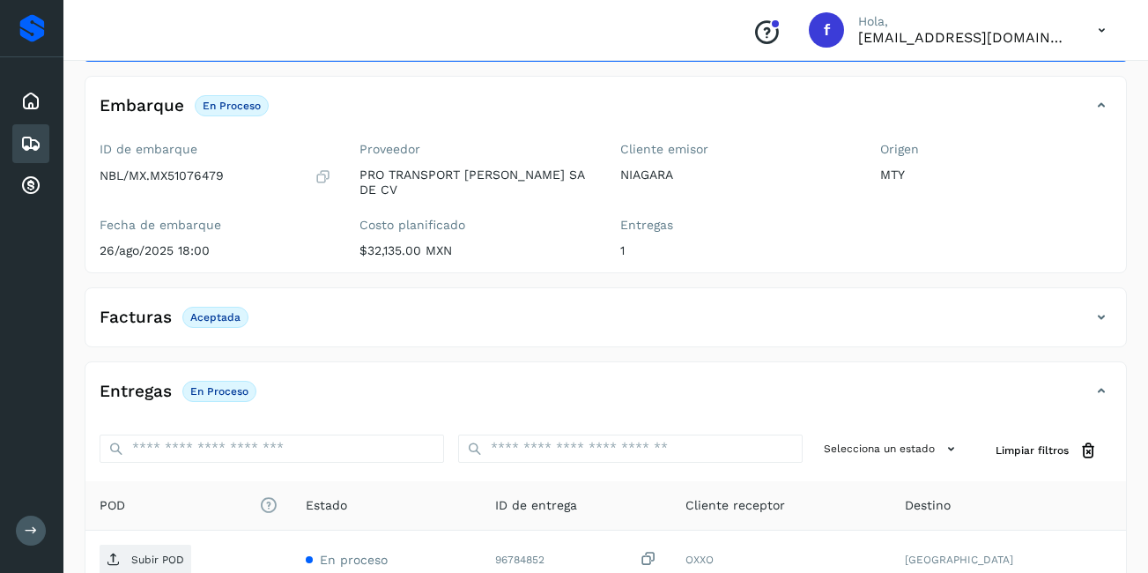
scroll to position [264, 0]
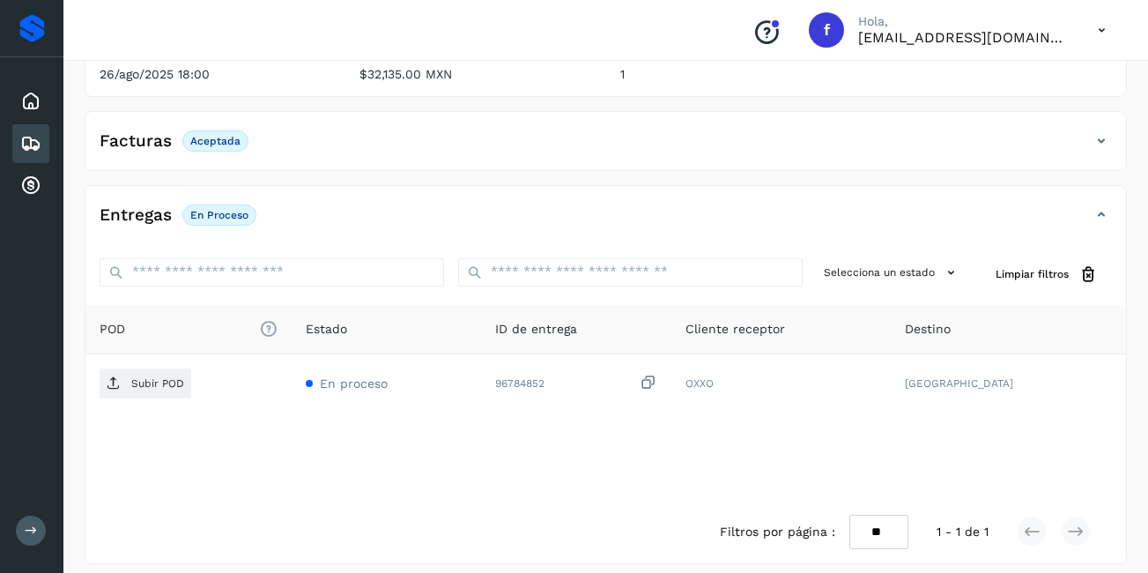
click at [15, 138] on div "Embarques" at bounding box center [30, 143] width 37 height 39
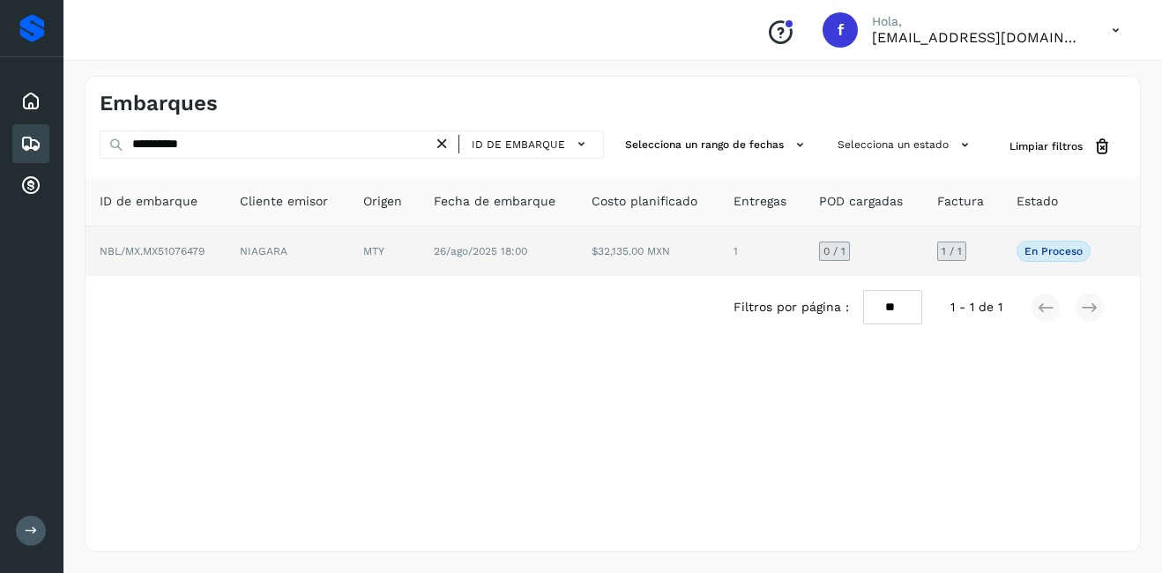
click at [606, 247] on td "$32,135.00 MXN" at bounding box center [647, 251] width 141 height 49
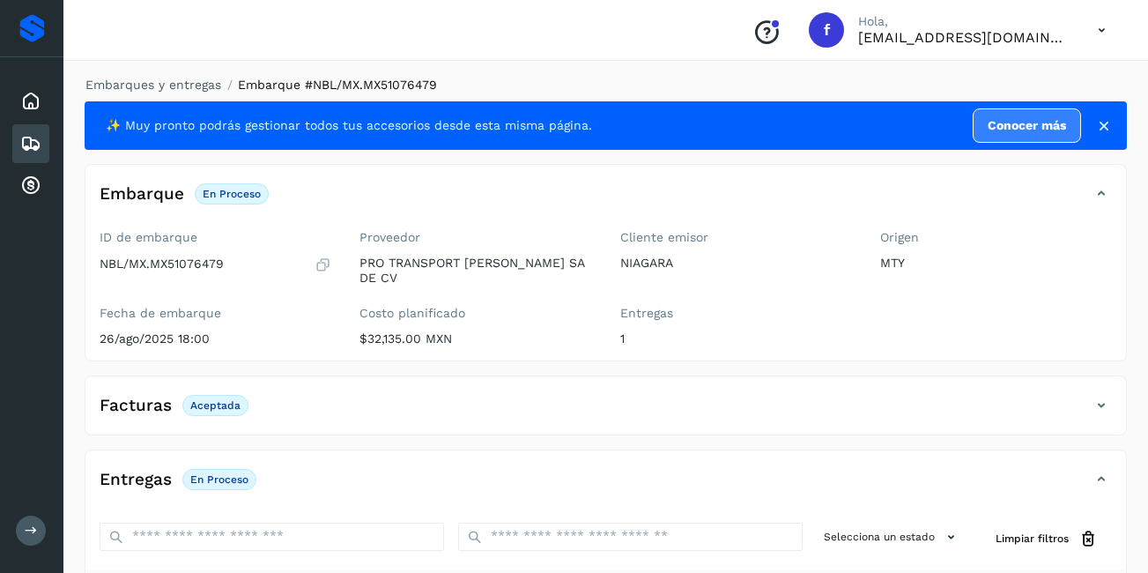
click at [15, 152] on div "Embarques" at bounding box center [30, 143] width 37 height 39
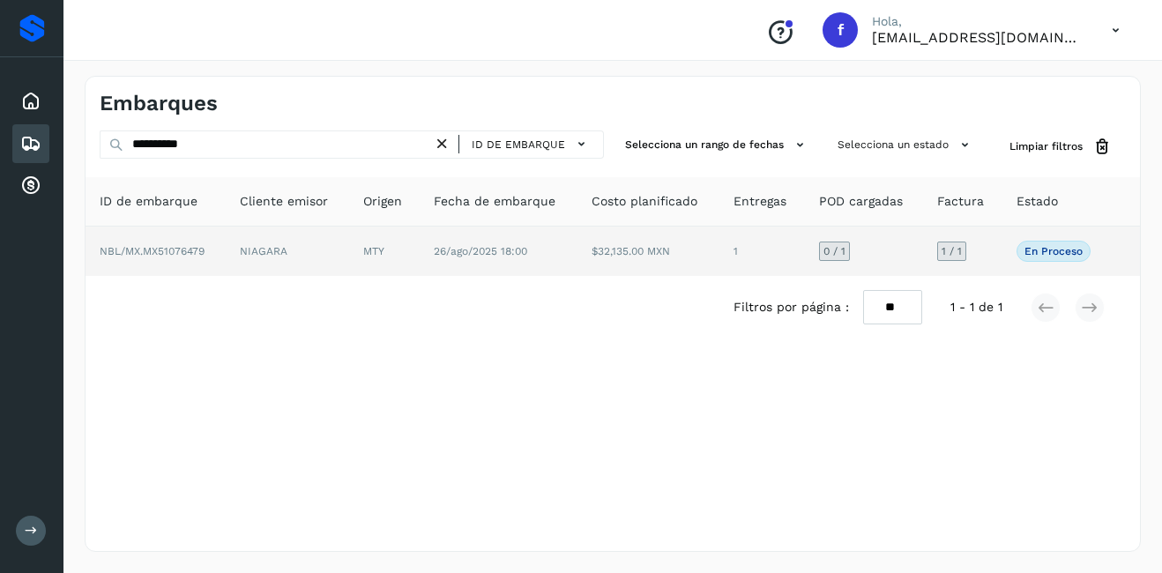
click at [629, 254] on td "$32,135.00 MXN" at bounding box center [647, 251] width 141 height 49
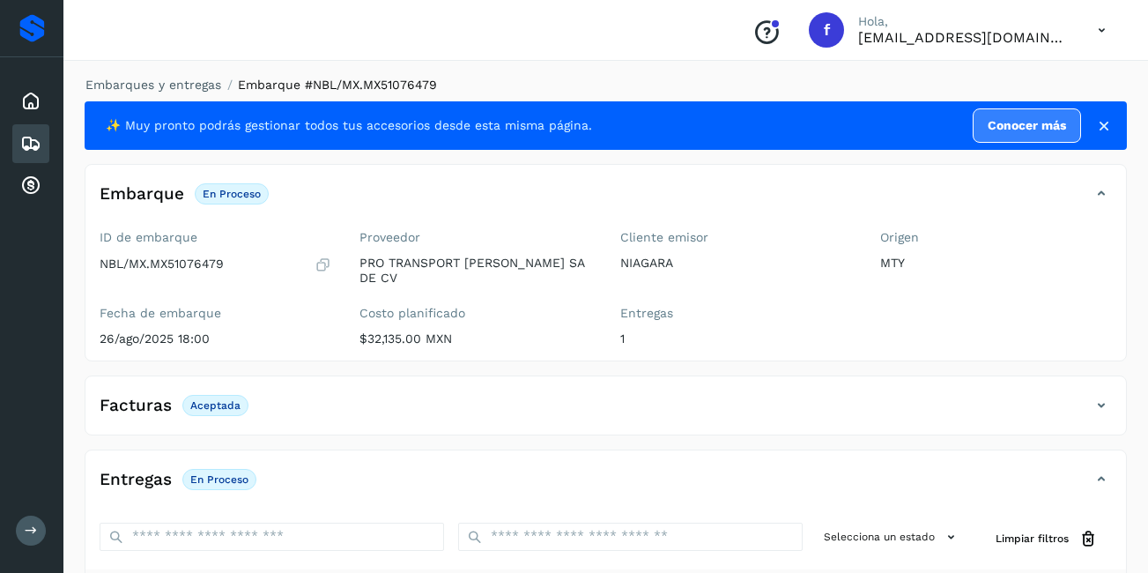
scroll to position [176, 0]
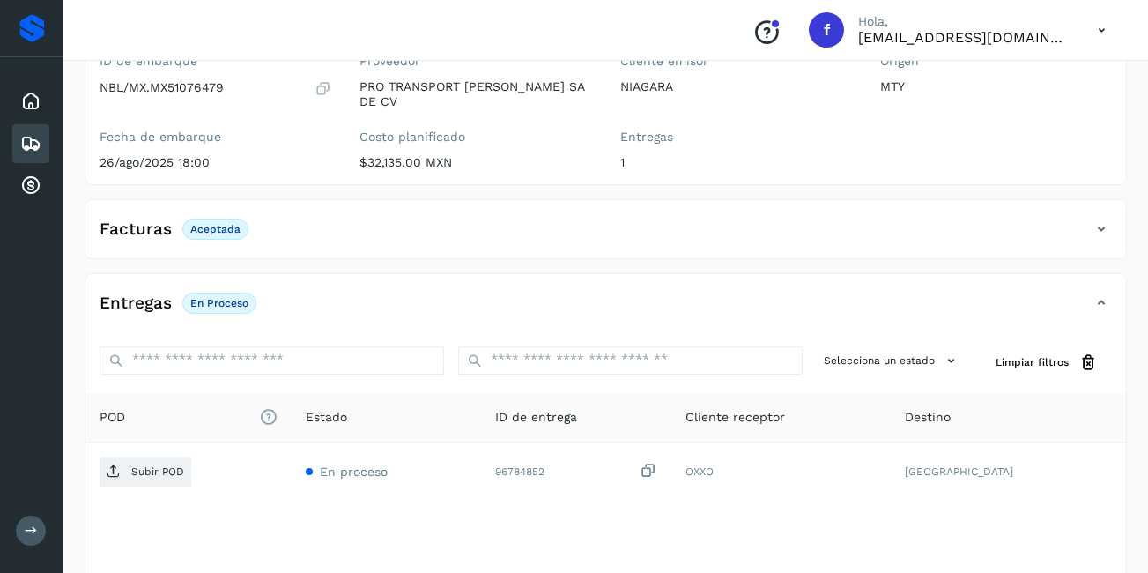
click at [1101, 219] on icon at bounding box center [1101, 229] width 21 height 21
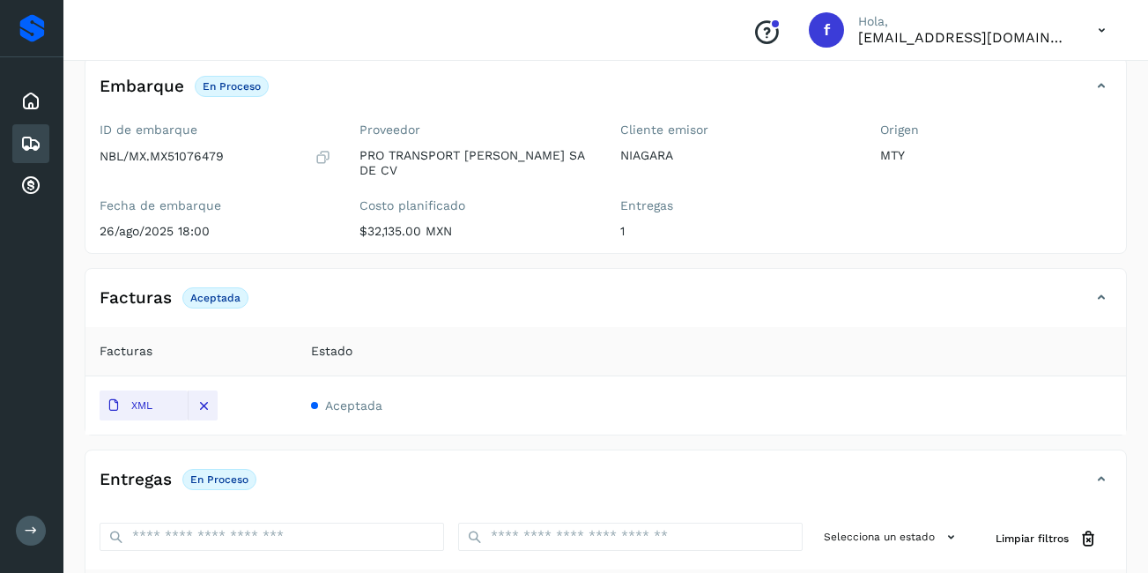
scroll to position [372, 0]
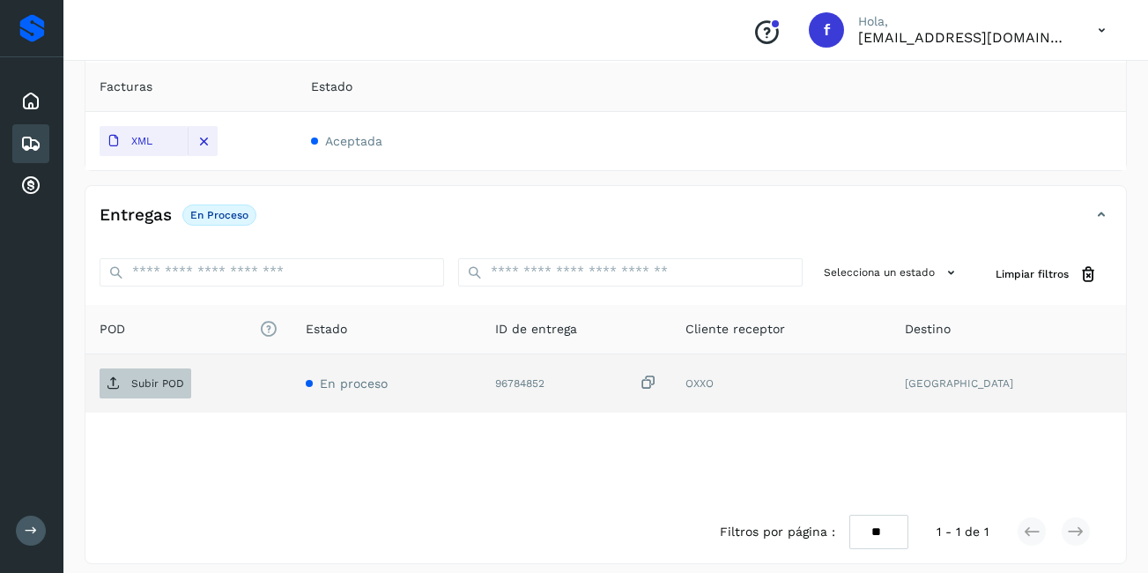
click at [162, 377] on p "Subir POD" at bounding box center [157, 383] width 53 height 12
click at [169, 369] on span "Subir POD" at bounding box center [146, 383] width 92 height 28
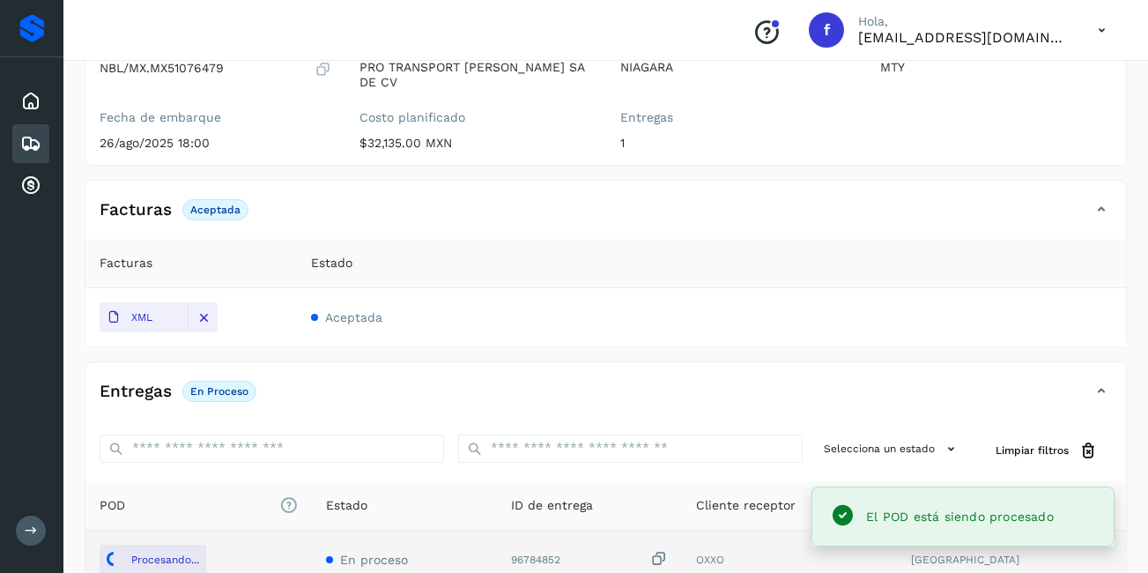
scroll to position [284, 0]
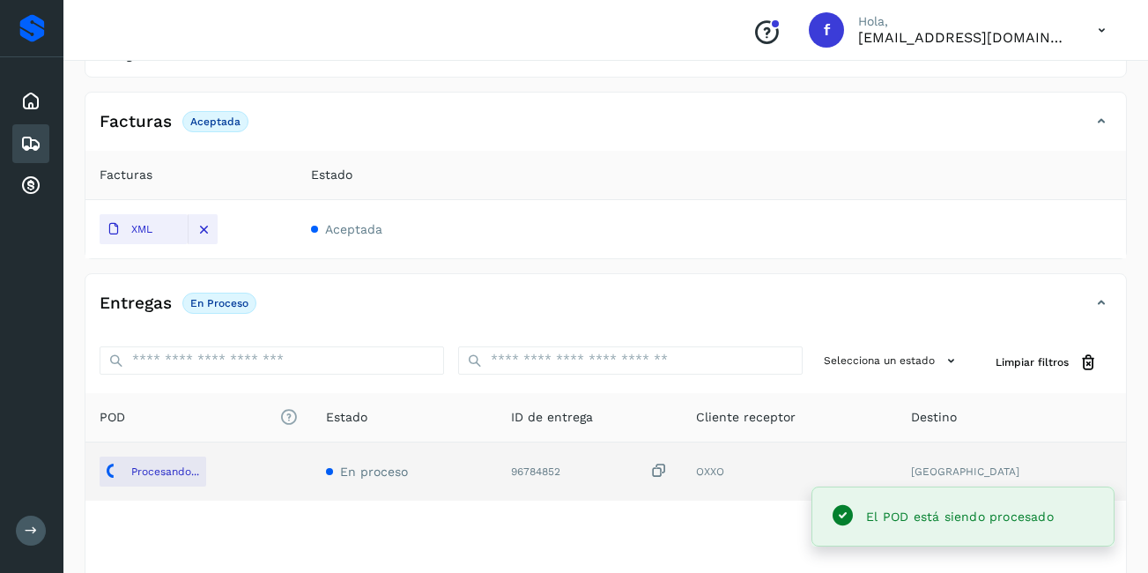
click at [576, 506] on div "POD El tamaño máximo de archivo es de 20 Mb. Estado ID de entrega Cliente recep…" at bounding box center [605, 491] width 1041 height 196
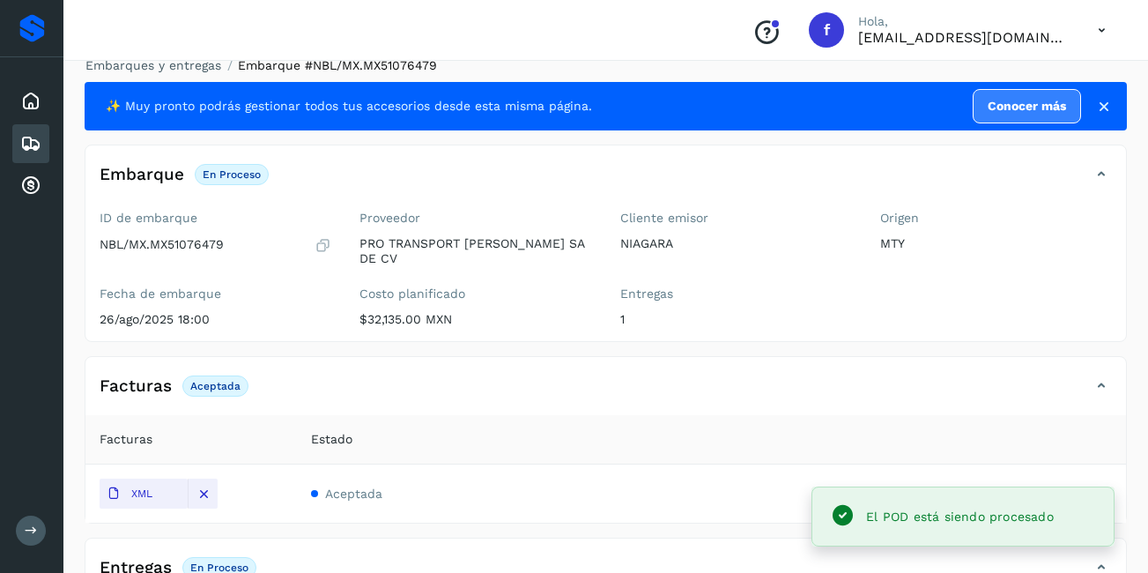
scroll to position [0, 0]
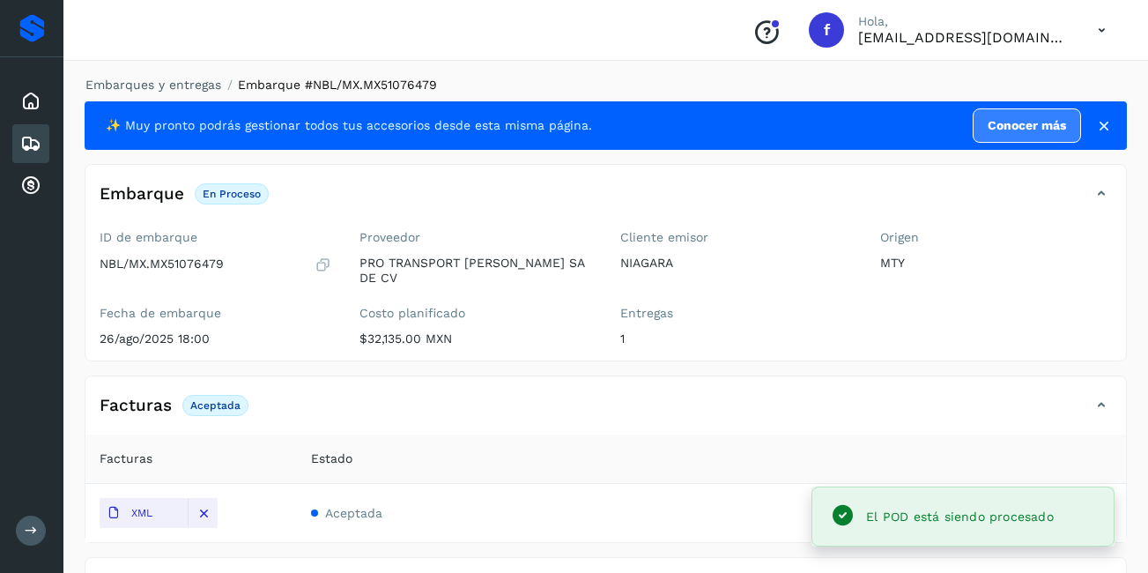
click at [7, 144] on div "Inicio Embarques Cuentas por cobrar" at bounding box center [31, 143] width 63 height 173
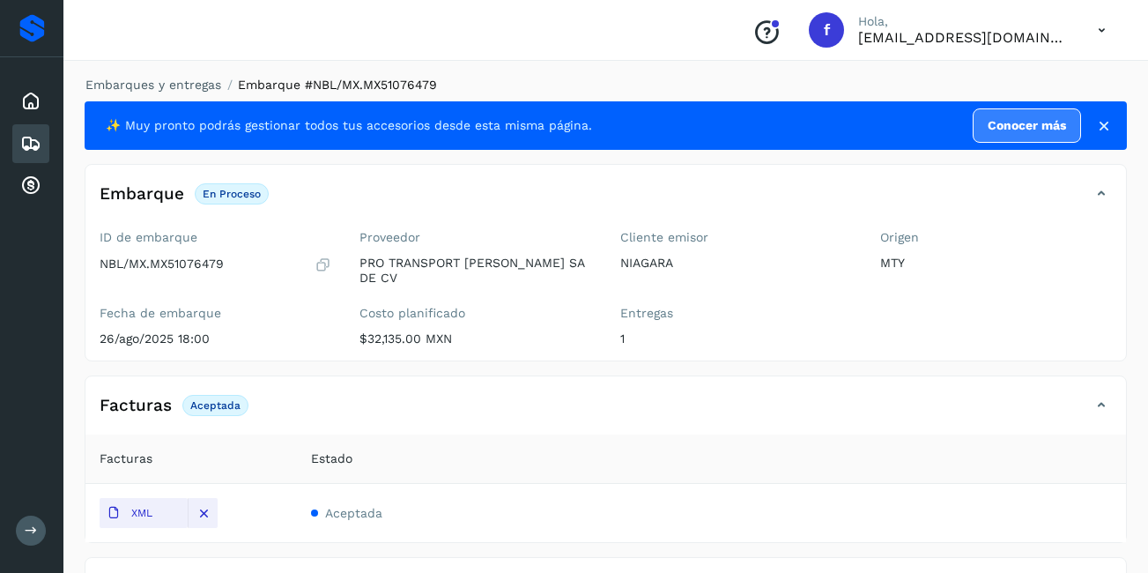
click at [33, 140] on icon at bounding box center [30, 143] width 21 height 21
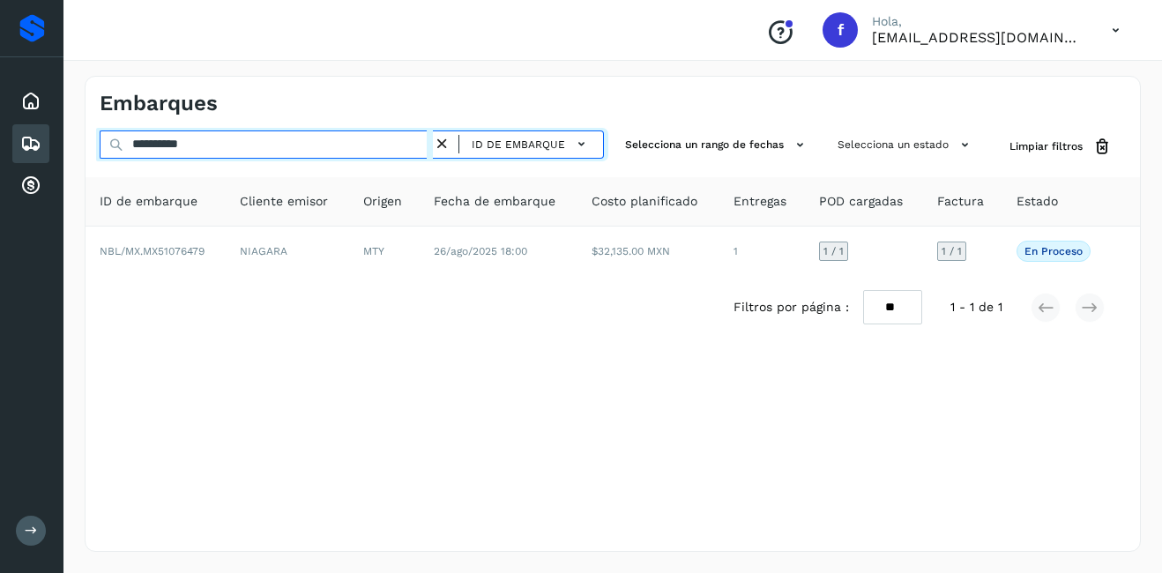
drag, startPoint x: 160, startPoint y: 147, endPoint x: 104, endPoint y: 147, distance: 55.5
click at [104, 147] on input "**********" at bounding box center [266, 144] width 333 height 28
paste input "text"
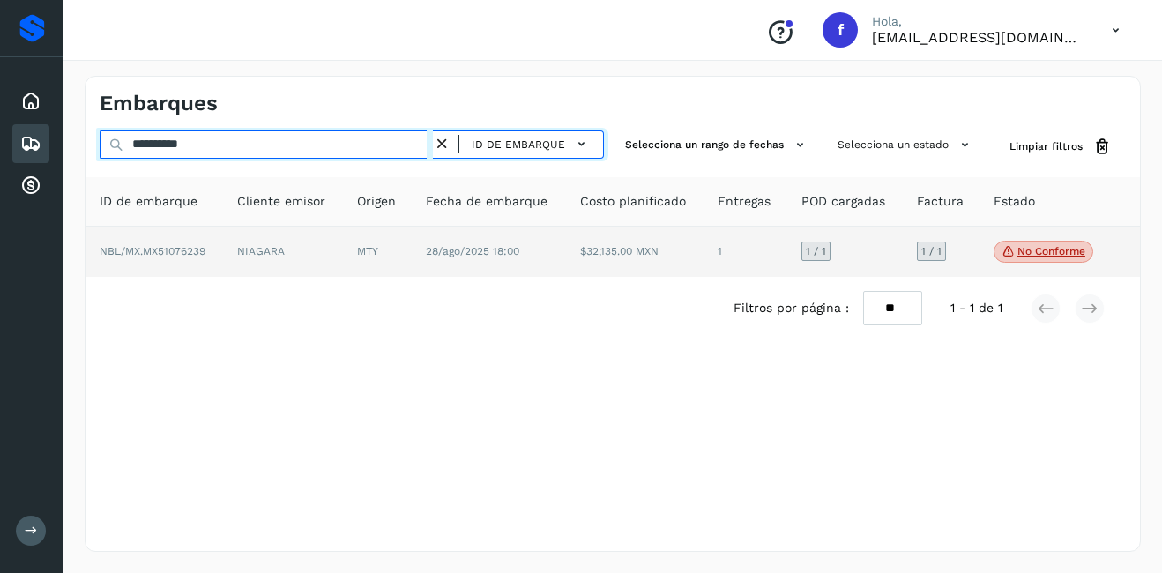
type input "**********"
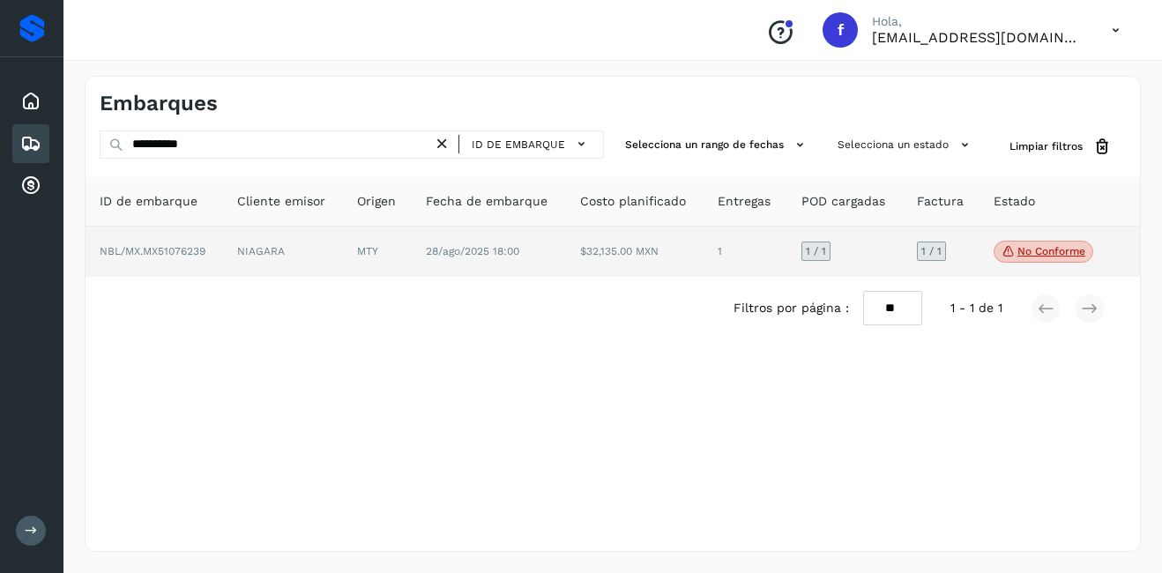
click at [1069, 253] on p "No conforme" at bounding box center [1051, 251] width 68 height 12
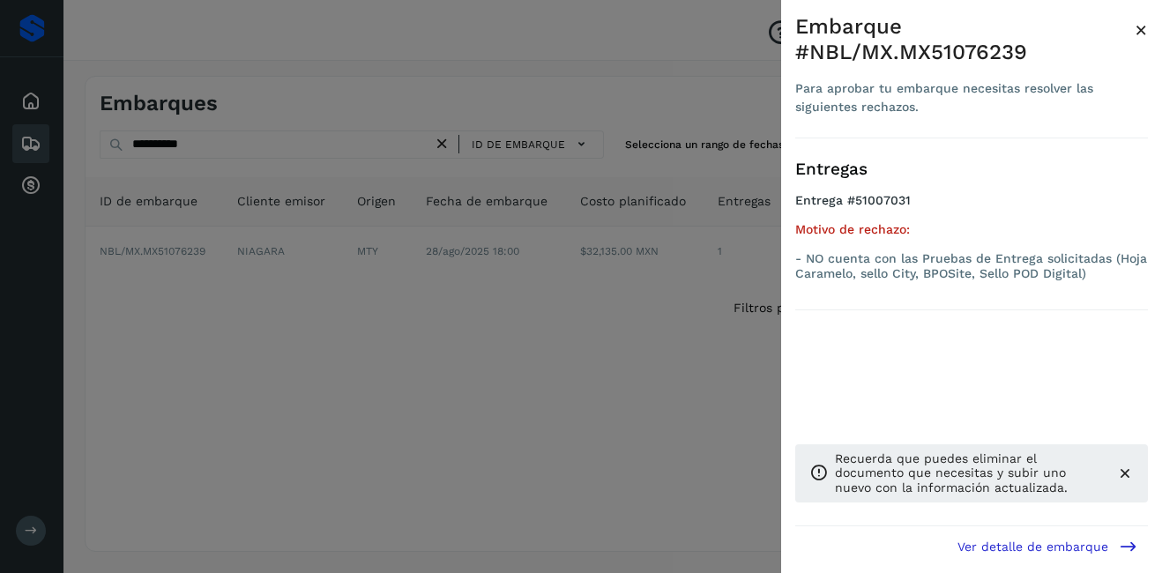
click at [1144, 32] on span "×" at bounding box center [1140, 30] width 13 height 25
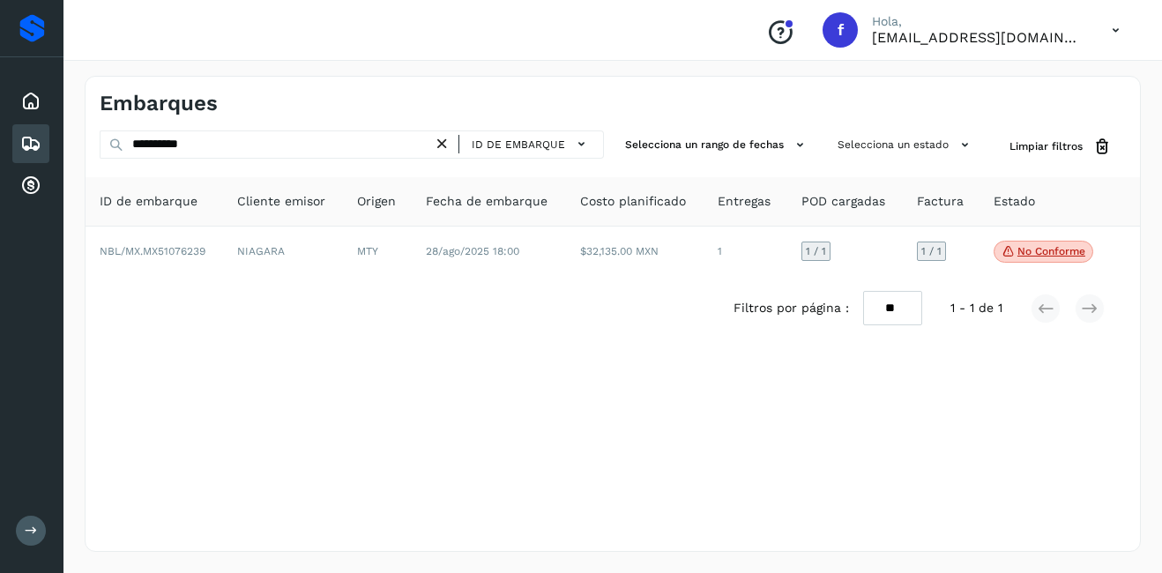
click at [443, 145] on icon at bounding box center [442, 144] width 19 height 19
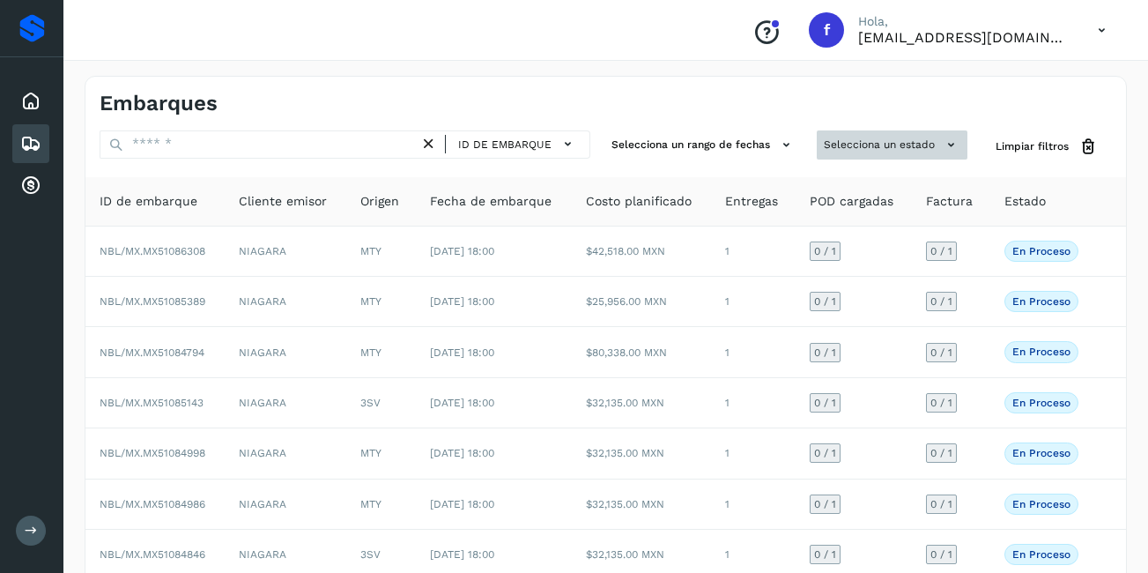
click at [928, 153] on button "Selecciona un estado" at bounding box center [892, 144] width 151 height 29
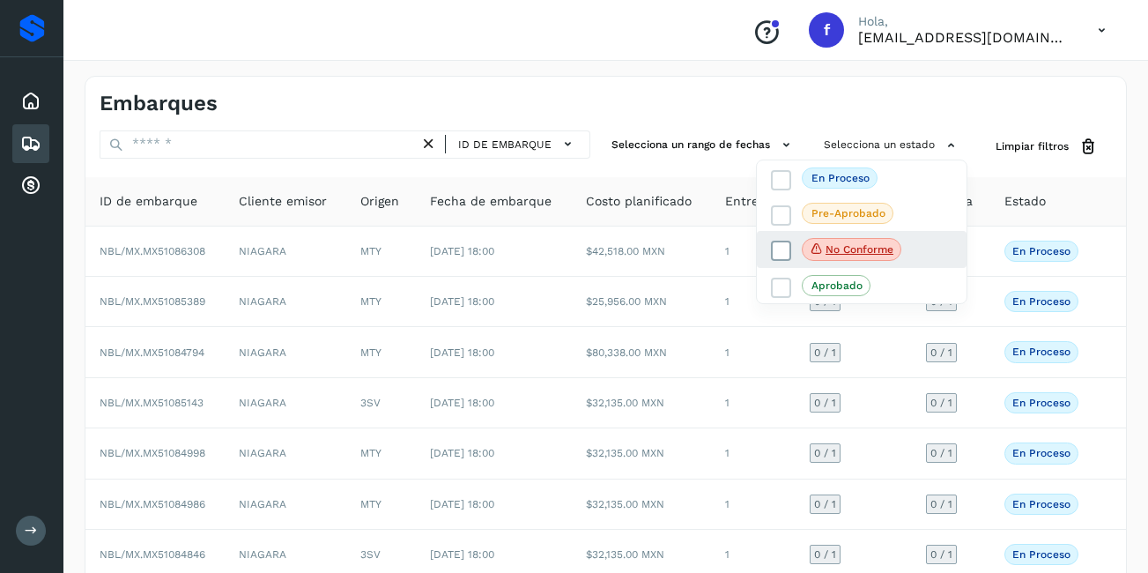
click at [864, 249] on p "No conforme" at bounding box center [860, 249] width 68 height 12
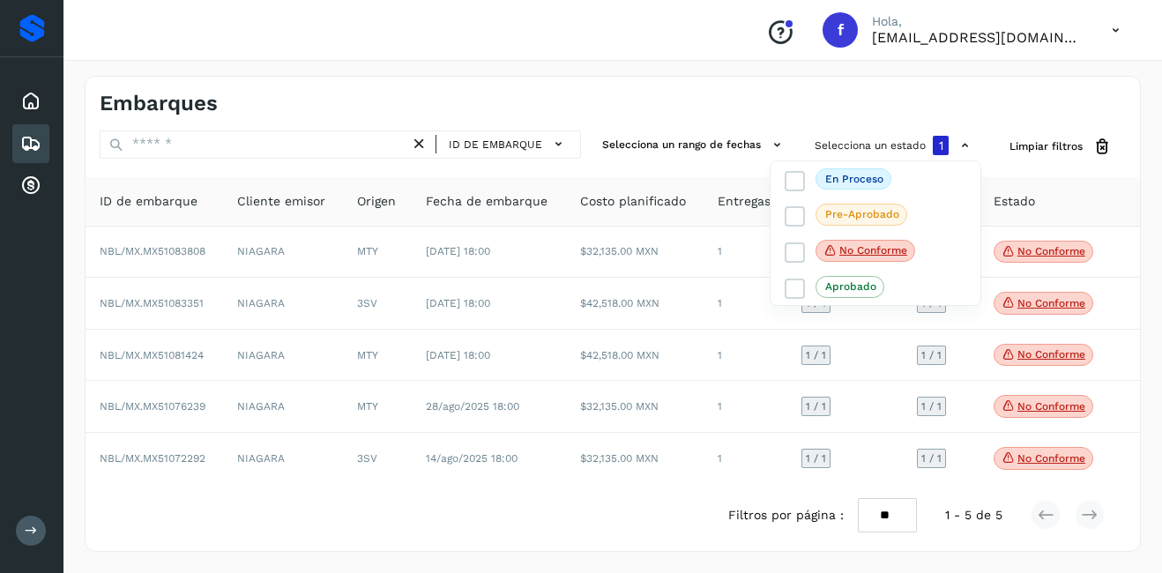
click at [1058, 248] on div at bounding box center [581, 286] width 1162 height 573
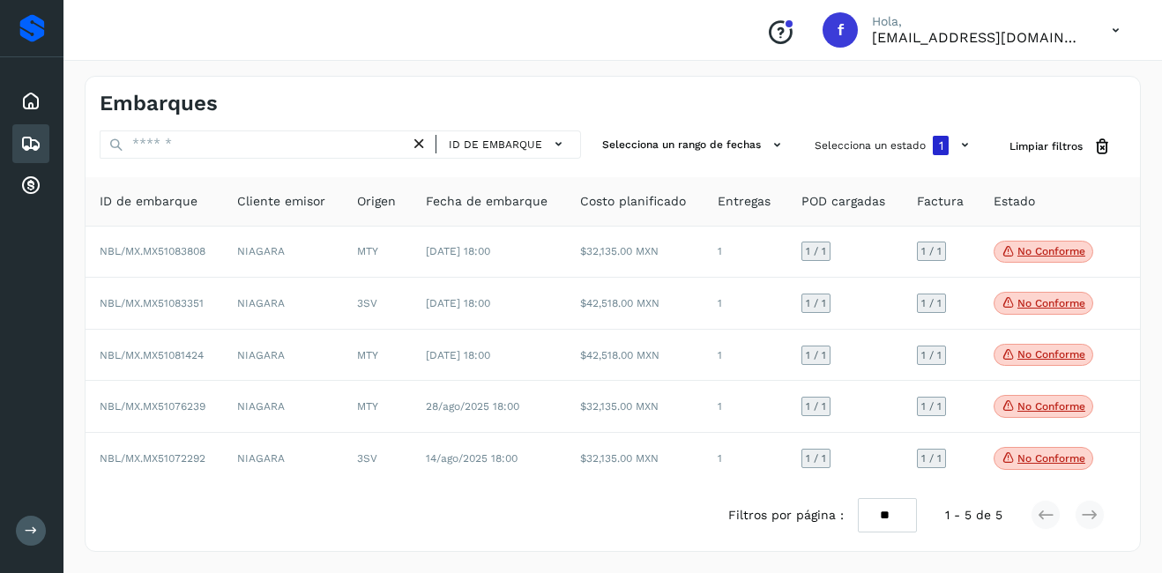
click at [1060, 256] on p "No conforme" at bounding box center [1051, 251] width 68 height 12
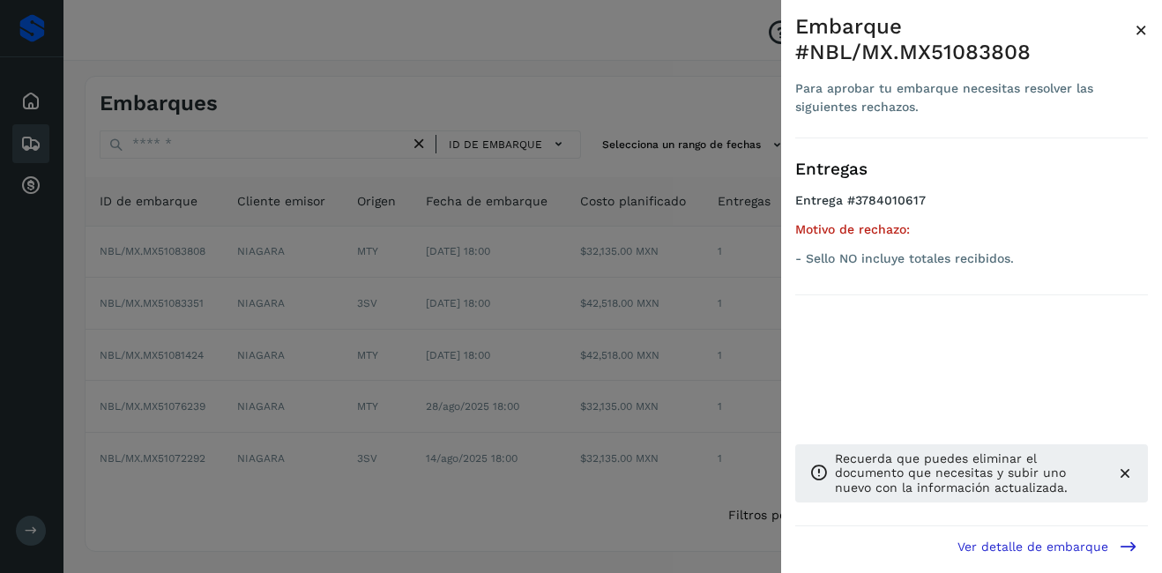
click at [1149, 32] on div "Embarque #NBL/MX.MX51083808 Para aprobar tu embarque necesitas resolver las sig…" at bounding box center [971, 300] width 381 height 601
click at [1143, 31] on span "×" at bounding box center [1140, 30] width 13 height 25
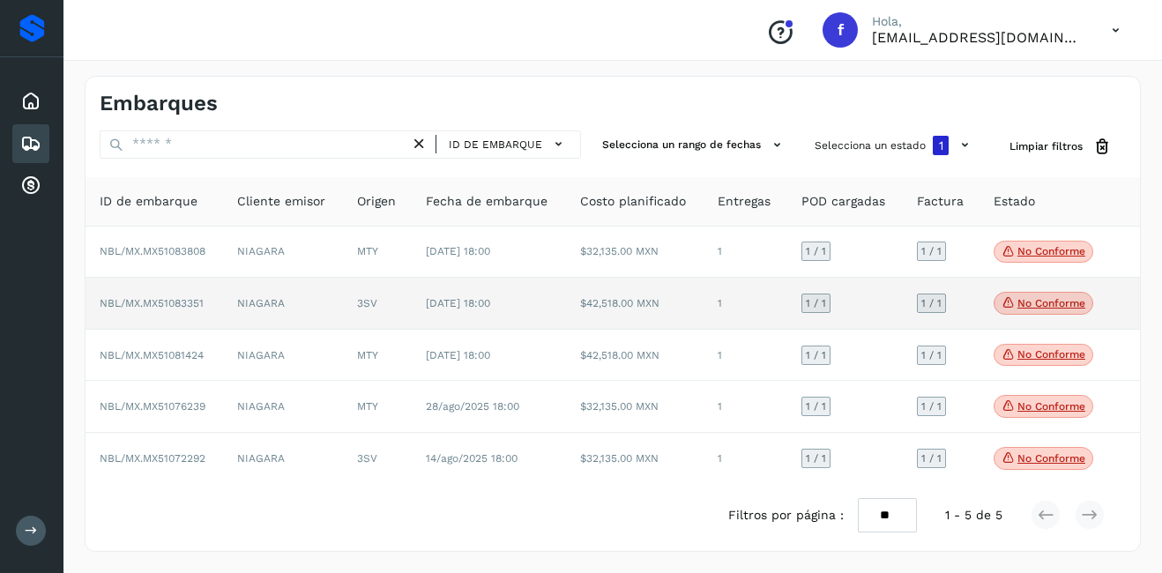
click at [1046, 303] on p "No conforme" at bounding box center [1051, 303] width 68 height 12
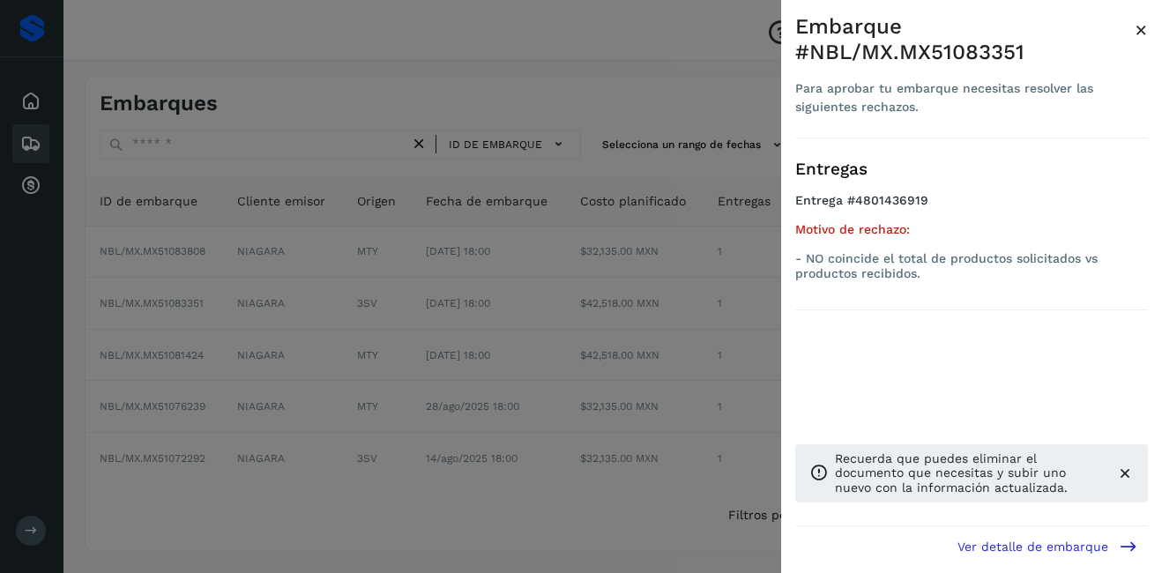
click at [1141, 29] on span "×" at bounding box center [1140, 30] width 13 height 25
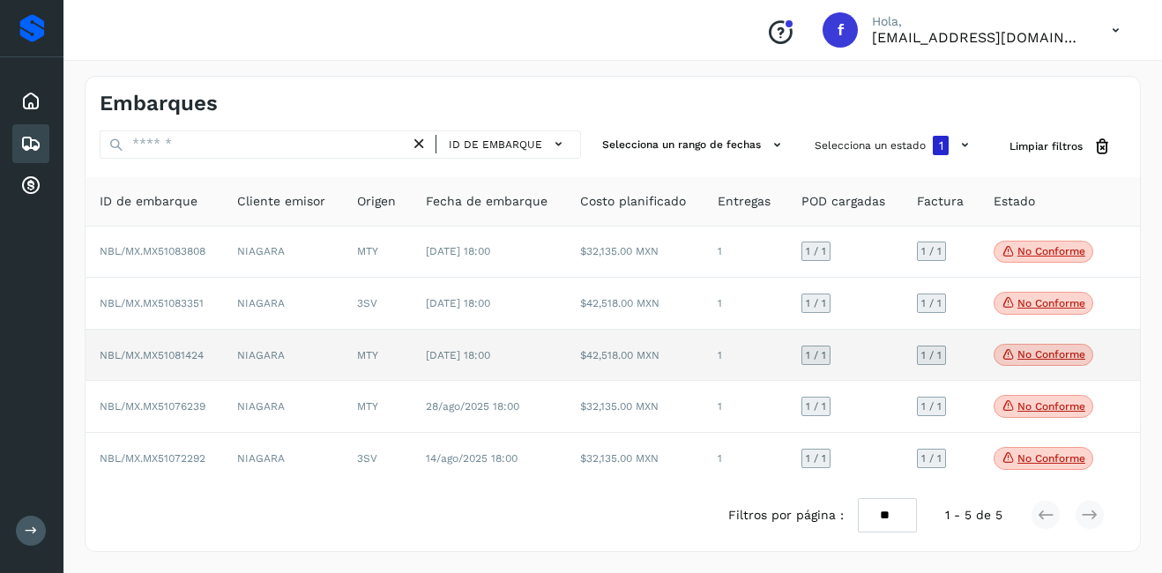
click at [1037, 350] on p "No conforme" at bounding box center [1051, 354] width 68 height 12
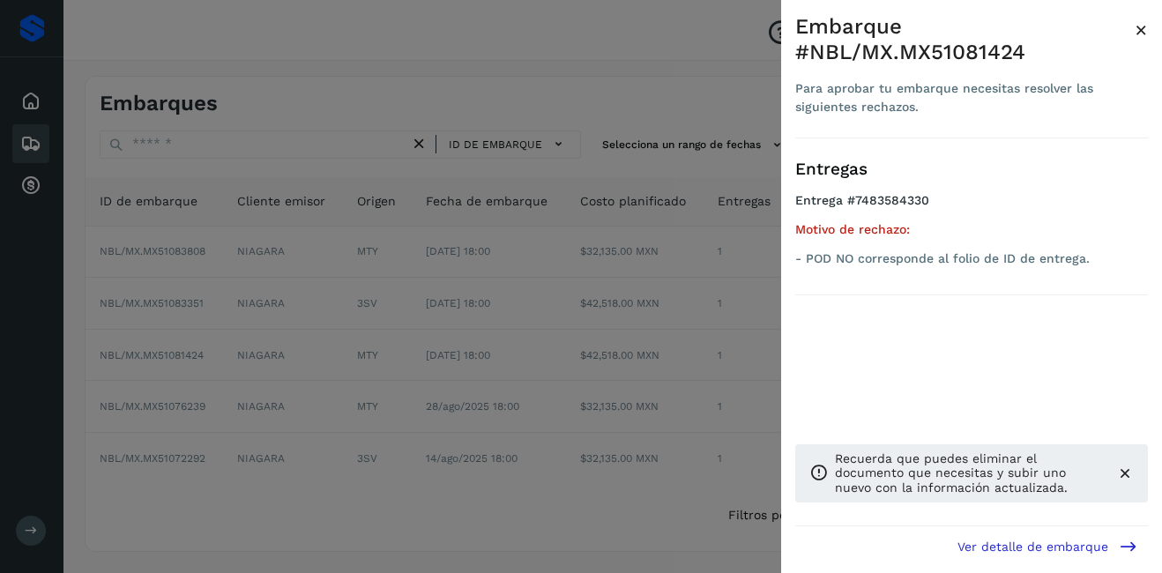
click at [1140, 26] on span "×" at bounding box center [1140, 30] width 13 height 25
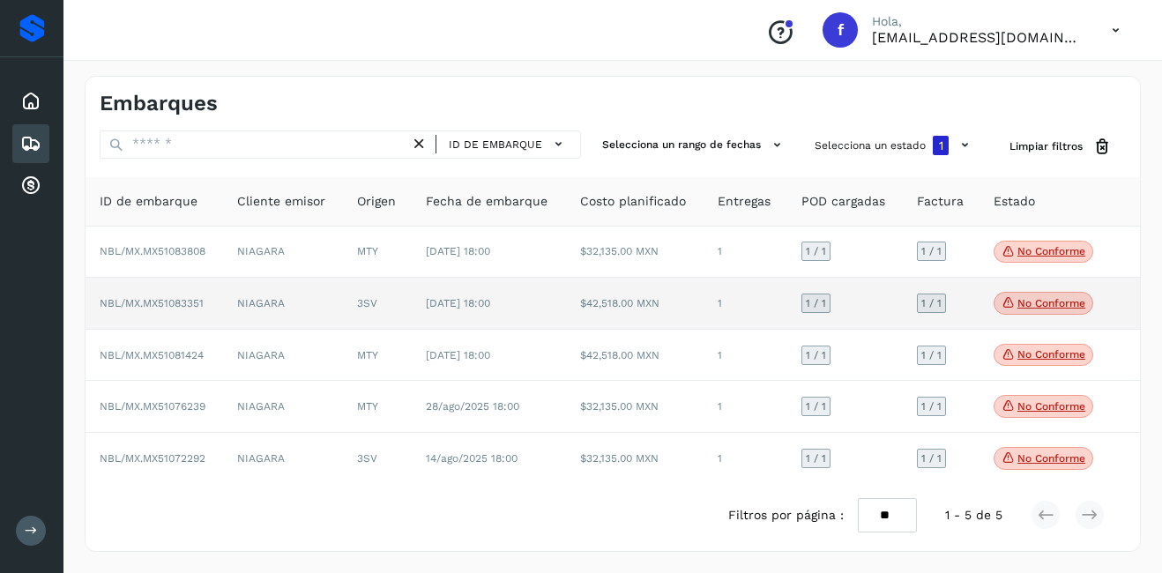
click at [1057, 287] on td "No conforme Verifica el estado de la factura o entregas asociadas a este embarq…" at bounding box center [1044, 304] width 131 height 52
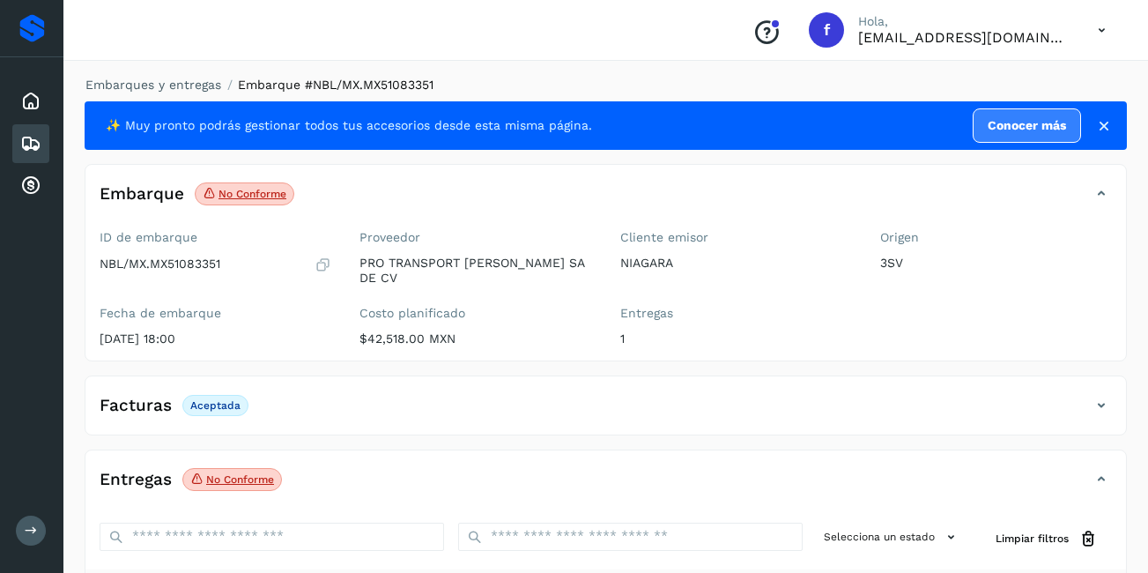
scroll to position [264, 0]
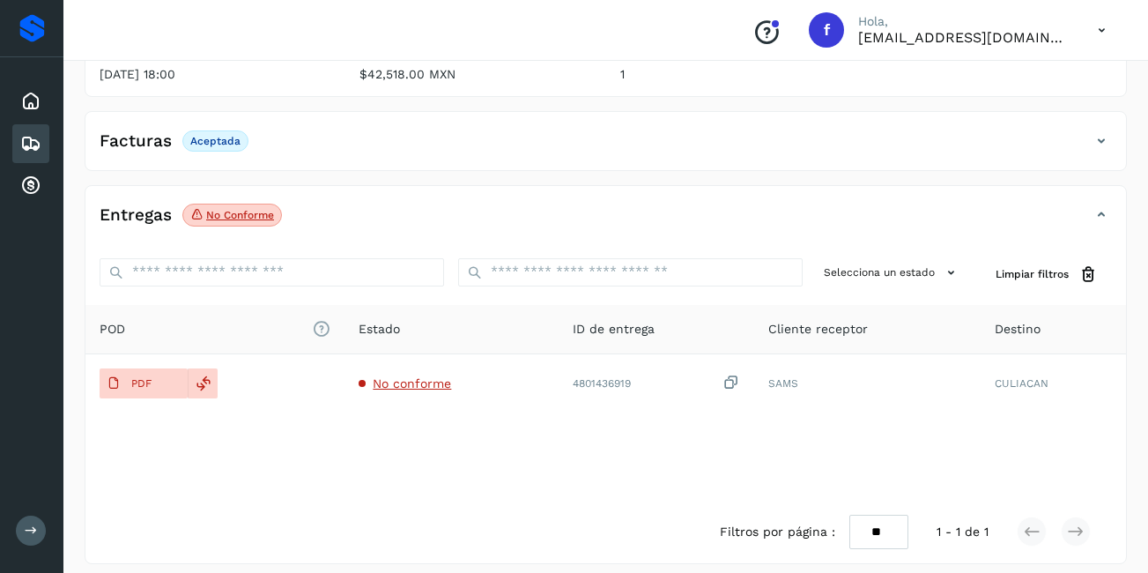
click at [249, 211] on span "No conforme" at bounding box center [232, 215] width 100 height 23
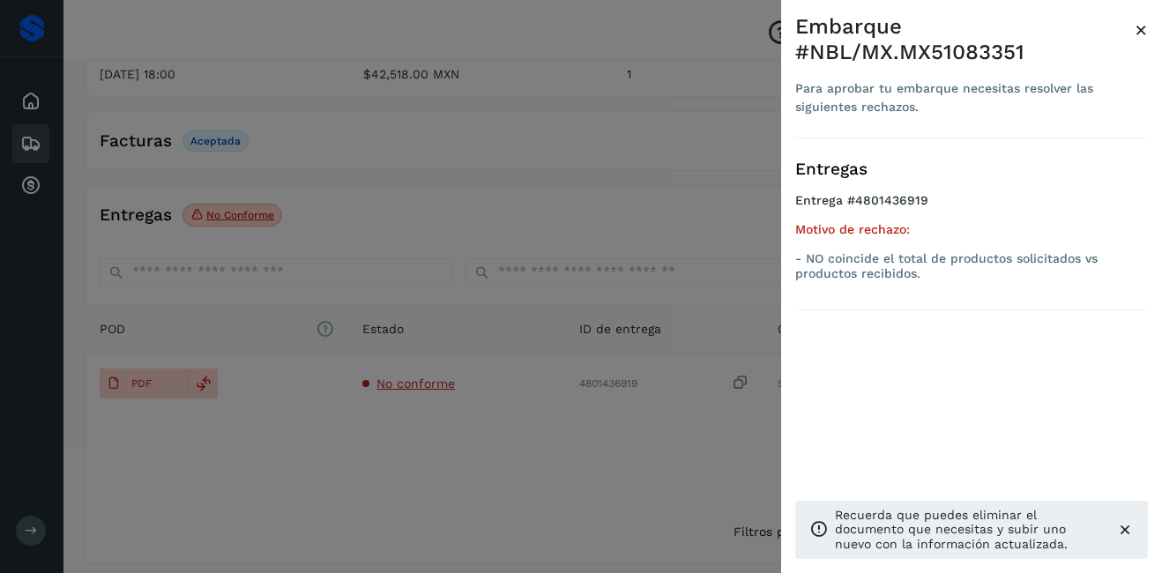
click at [1144, 34] on span "×" at bounding box center [1140, 30] width 13 height 25
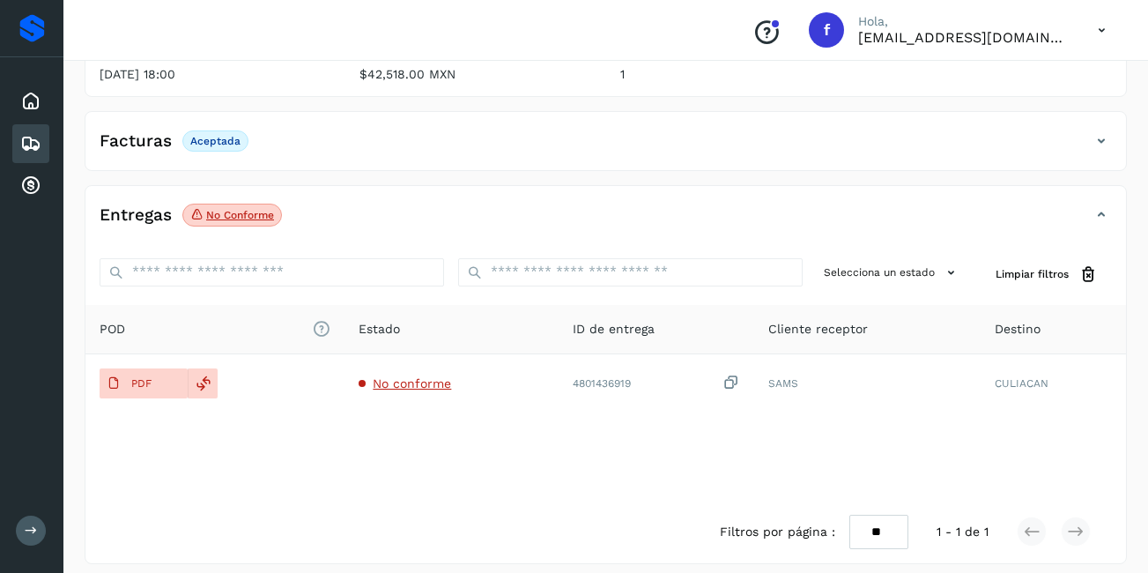
click at [5, 151] on div "Inicio Embarques Cuentas por cobrar" at bounding box center [31, 143] width 63 height 173
click at [8, 149] on div "Inicio Embarques Cuentas por cobrar" at bounding box center [31, 143] width 63 height 173
click at [11, 145] on div "Inicio Embarques Cuentas por cobrar" at bounding box center [31, 143] width 63 height 173
click at [20, 147] on div "Embarques" at bounding box center [30, 143] width 37 height 39
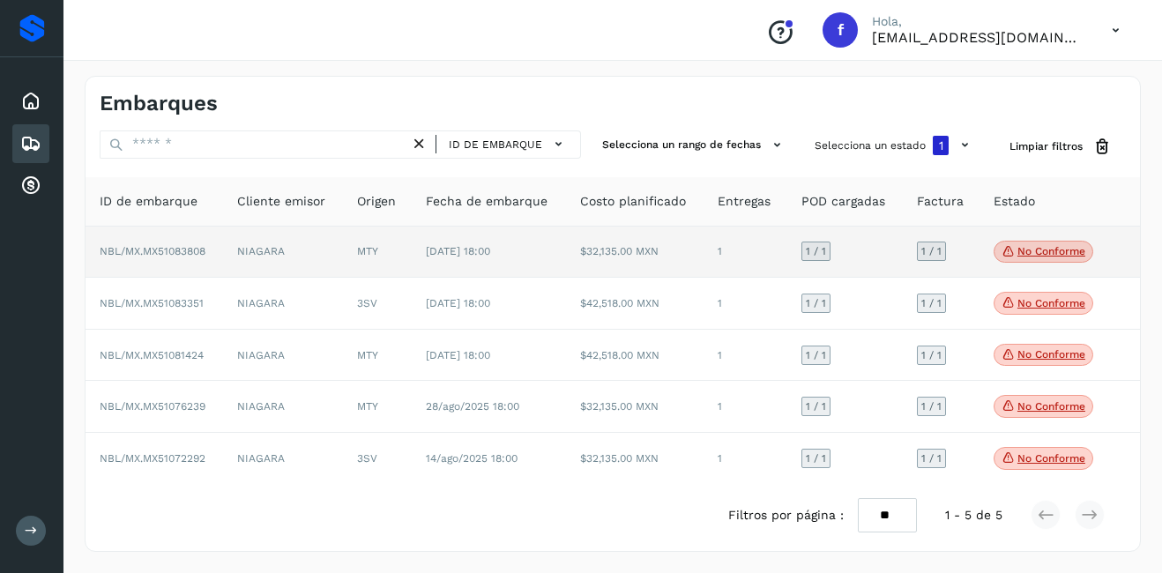
click at [1023, 265] on td "No conforme Verifica el estado de la factura o entregas asociadas a este embarq…" at bounding box center [1044, 253] width 131 height 52
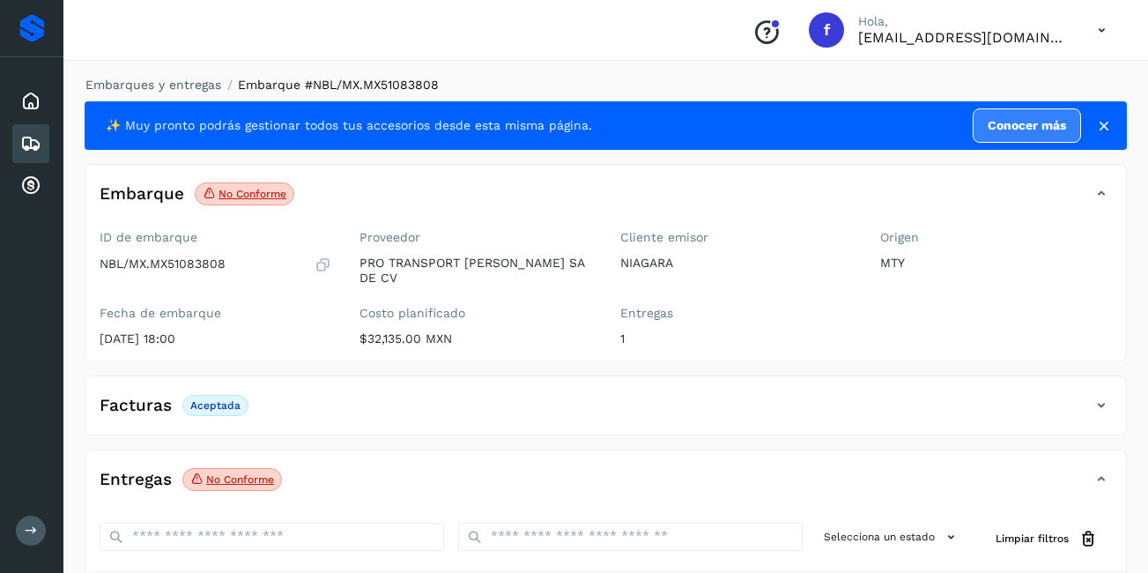
click at [33, 140] on icon at bounding box center [30, 143] width 21 height 21
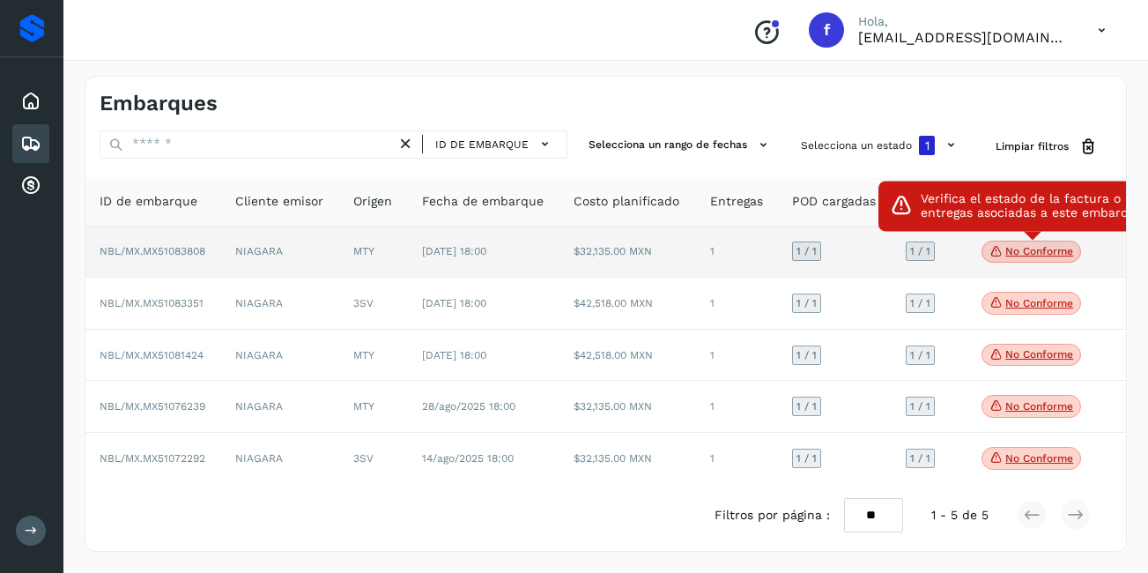
click at [1026, 252] on p "No conforme" at bounding box center [1040, 251] width 68 height 12
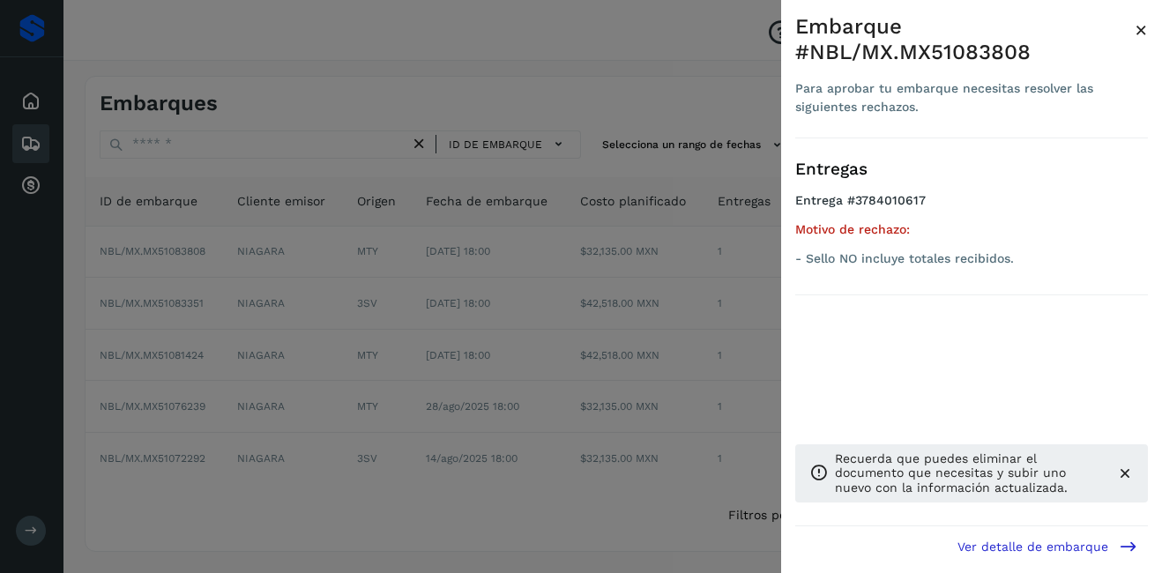
click at [1136, 33] on span "×" at bounding box center [1140, 30] width 13 height 25
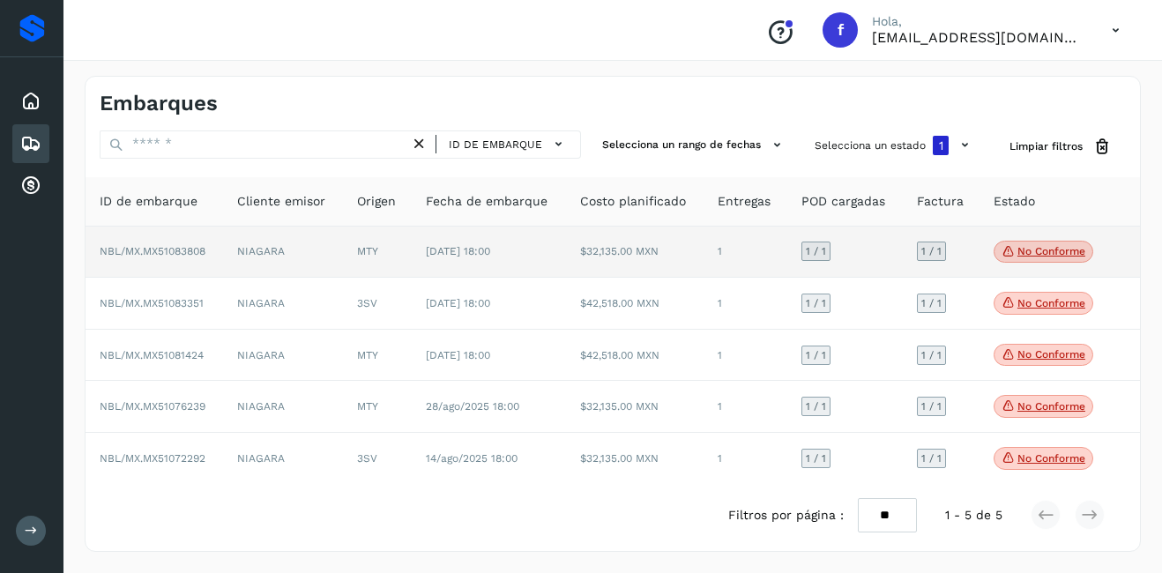
click at [606, 258] on td "$32,135.00 MXN" at bounding box center [634, 253] width 137 height 52
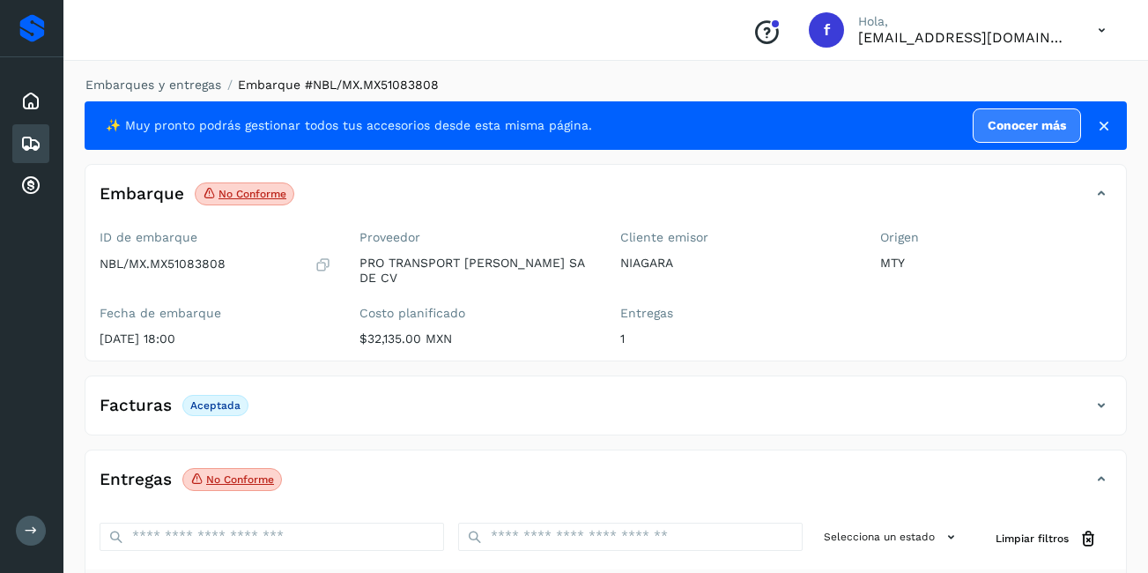
scroll to position [264, 0]
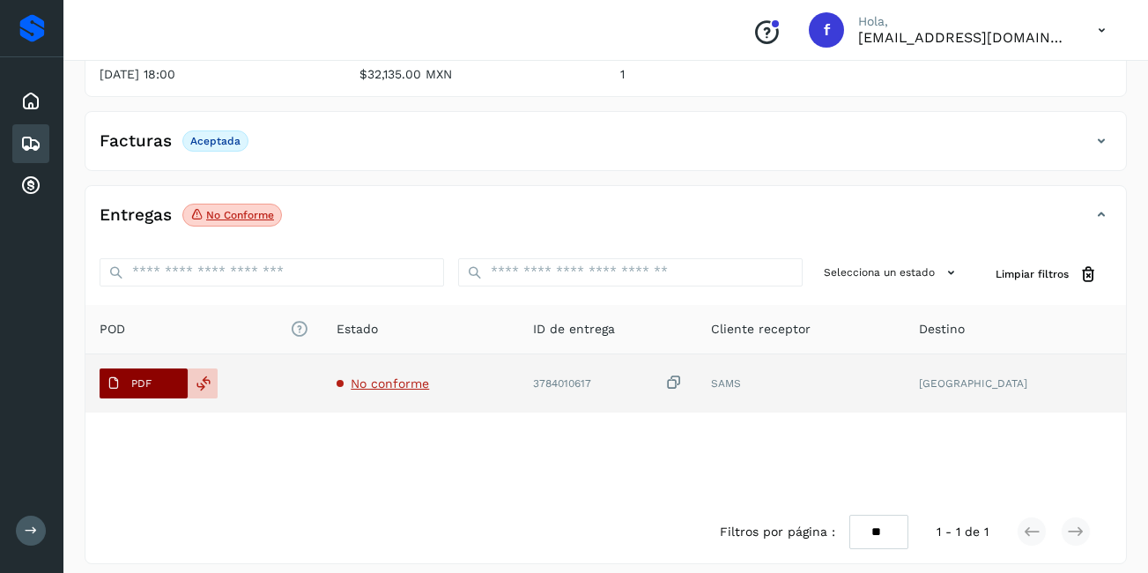
click at [149, 377] on p "PDF" at bounding box center [141, 383] width 20 height 12
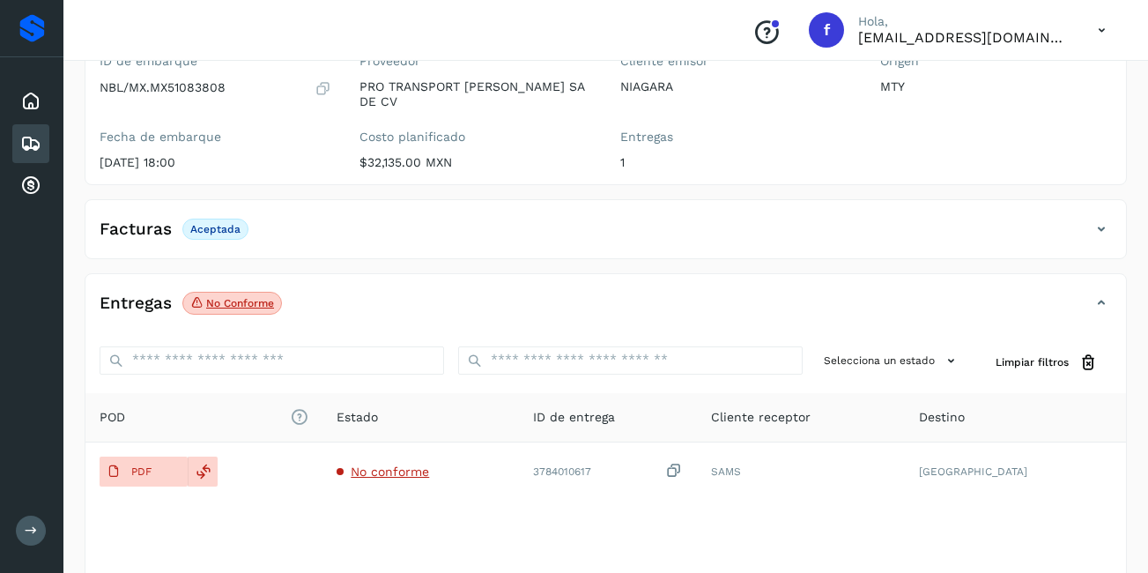
scroll to position [0, 0]
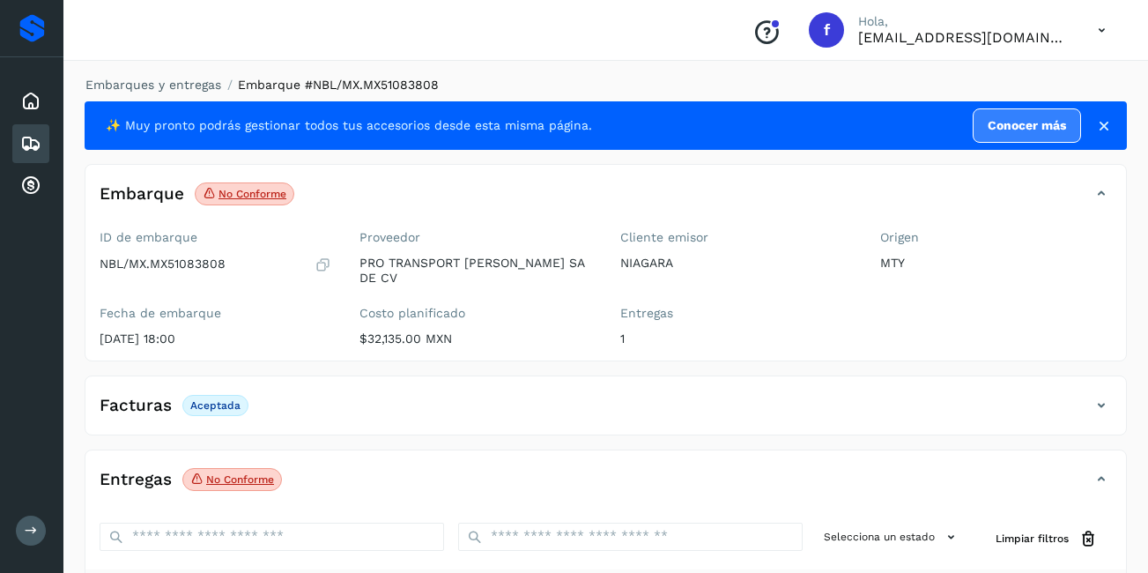
click at [267, 473] on p "No conforme" at bounding box center [240, 479] width 68 height 12
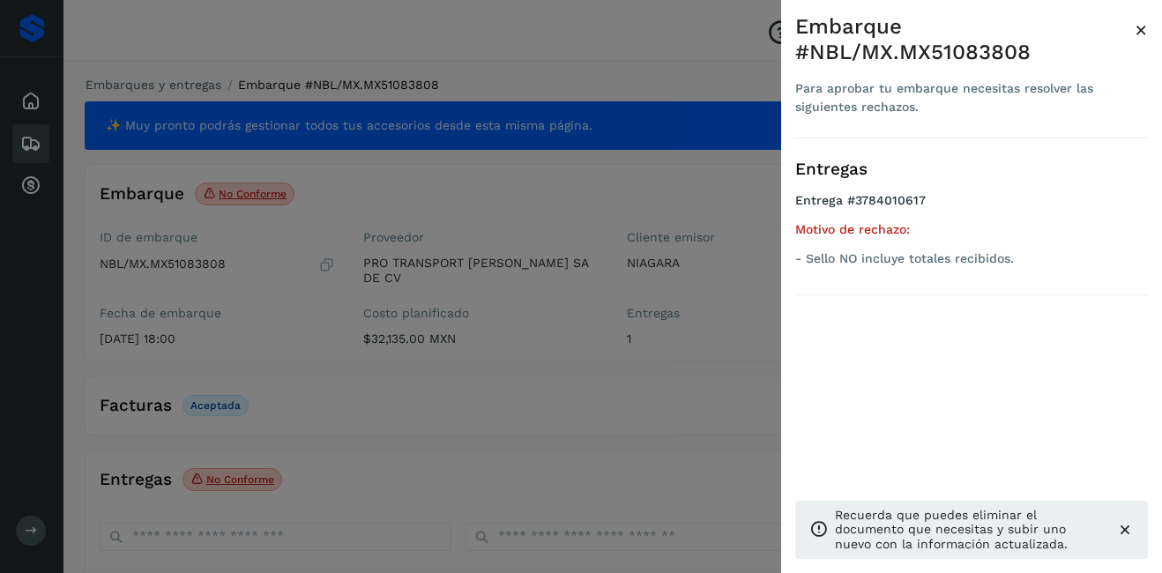
click at [1144, 32] on span "×" at bounding box center [1140, 30] width 13 height 25
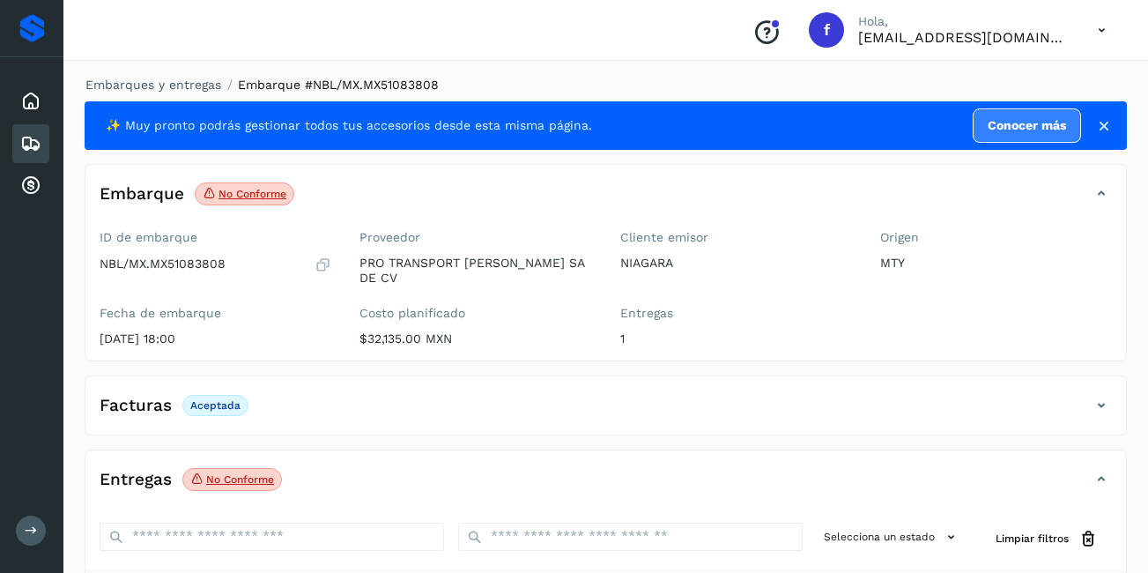
click at [33, 145] on icon at bounding box center [30, 143] width 21 height 21
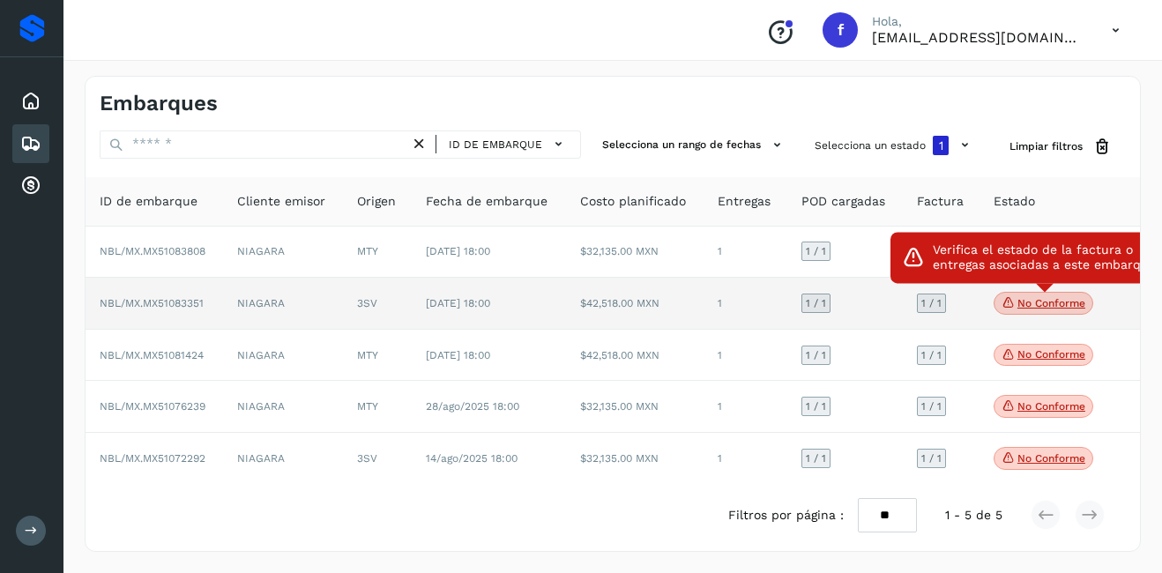
click at [1032, 308] on p "No conforme" at bounding box center [1051, 303] width 68 height 12
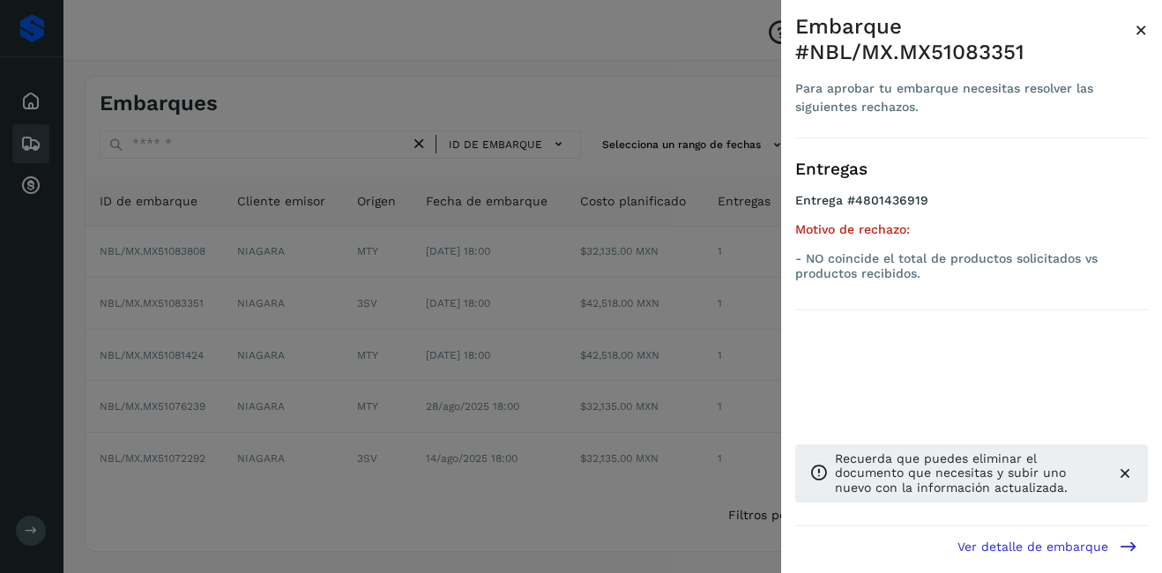
click at [1136, 34] on span "×" at bounding box center [1140, 30] width 13 height 25
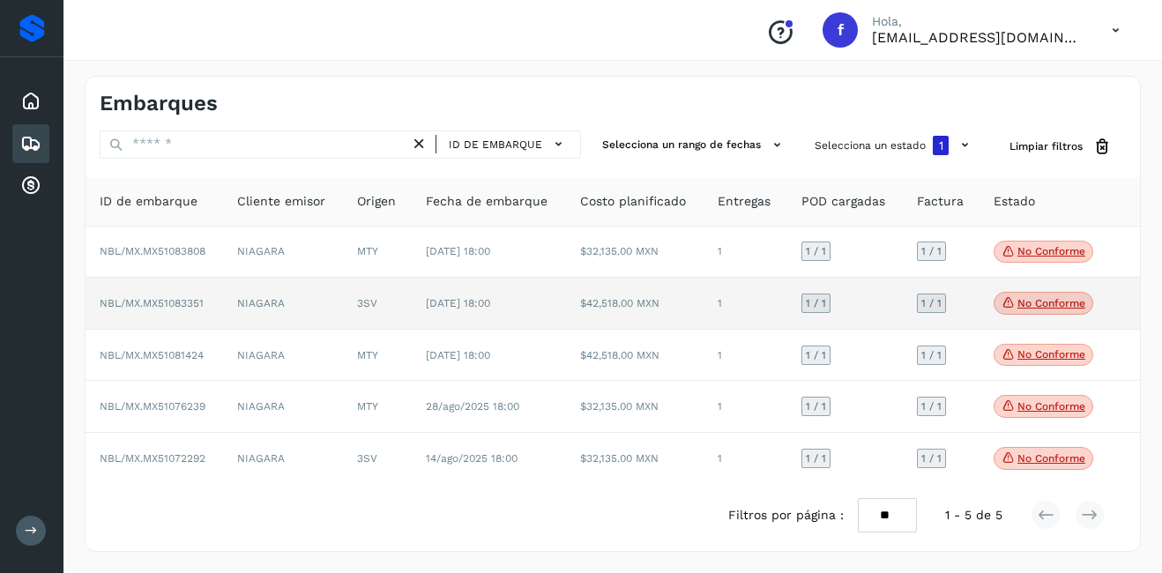
click at [709, 301] on td "1" at bounding box center [745, 304] width 84 height 52
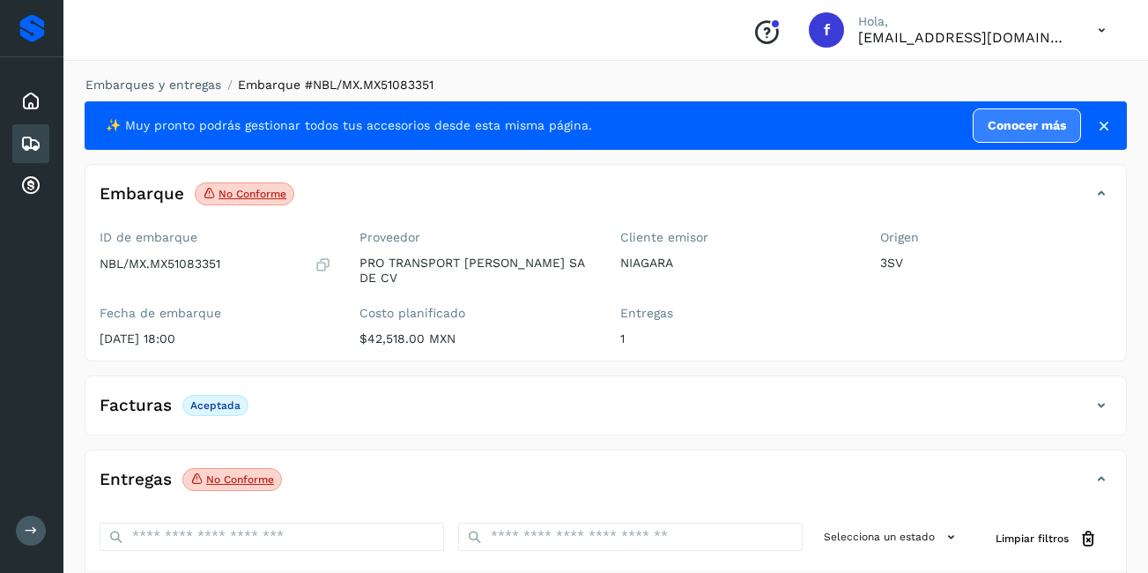
scroll to position [264, 0]
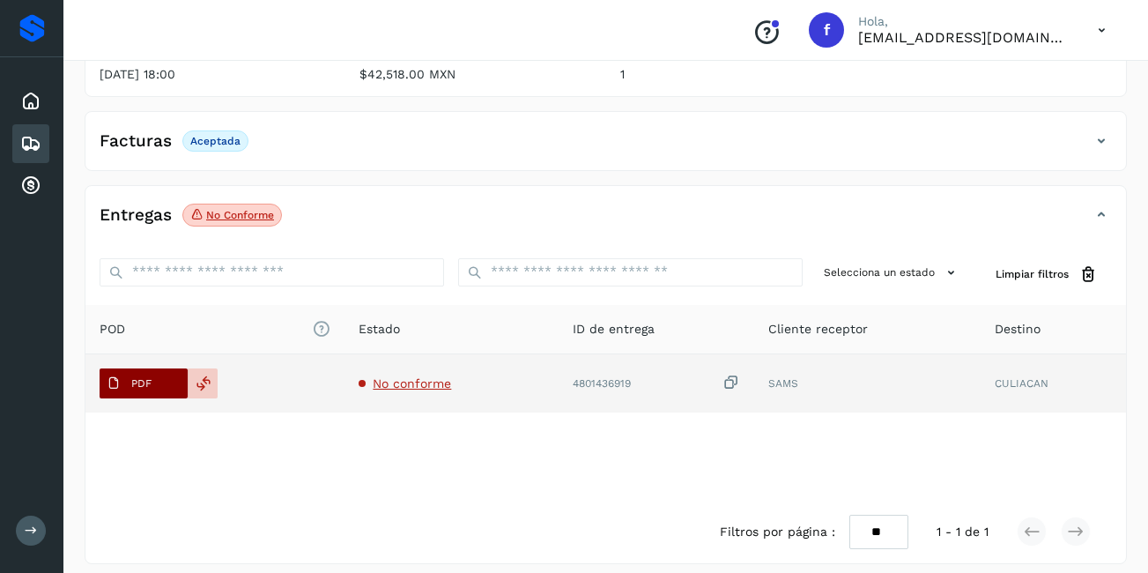
click at [160, 371] on button "PDF" at bounding box center [144, 383] width 88 height 30
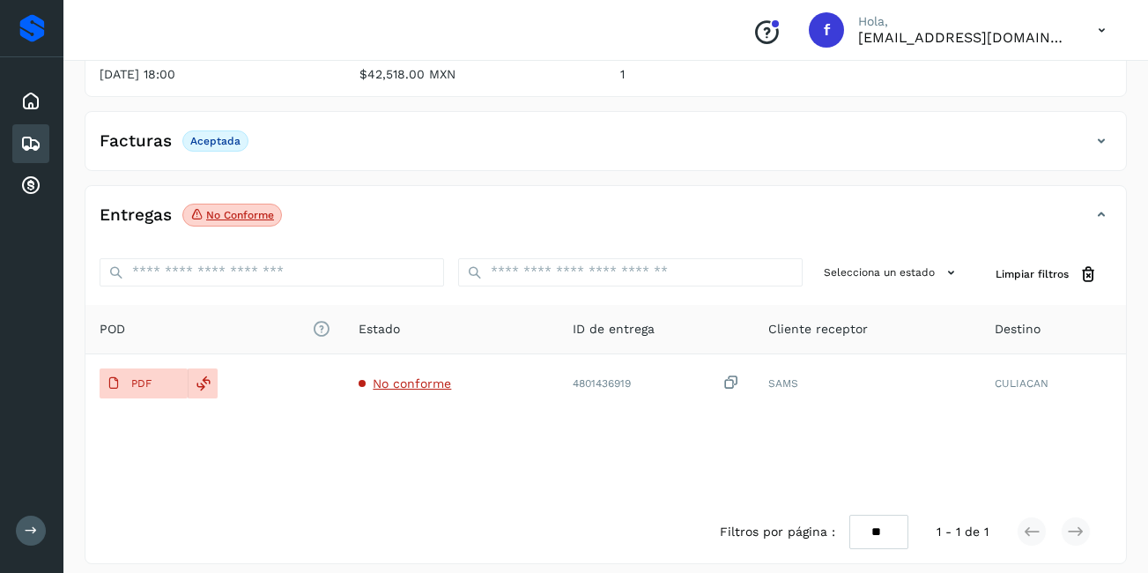
scroll to position [88, 0]
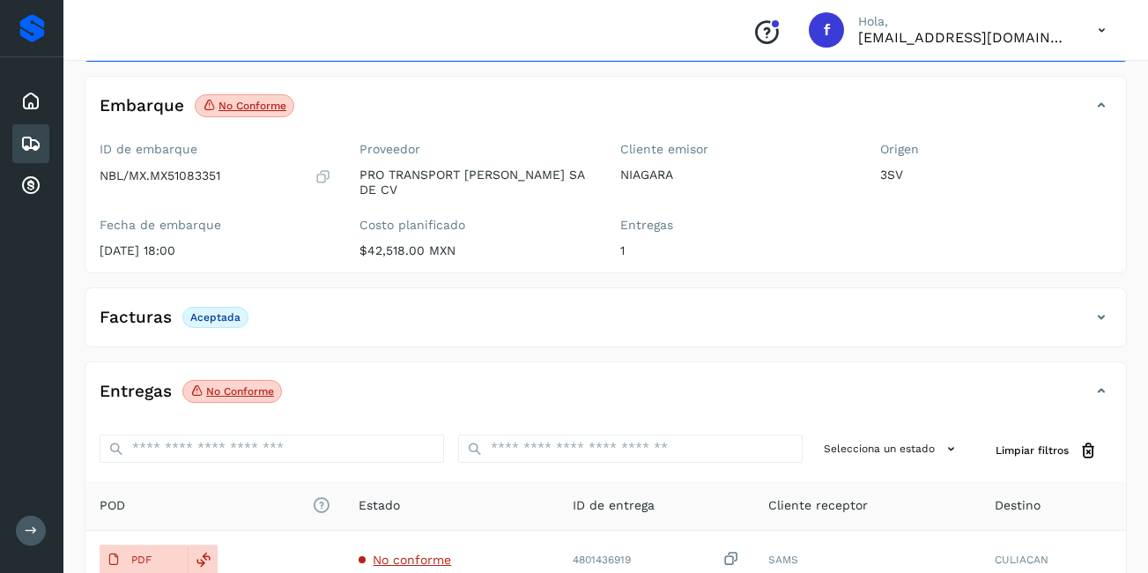
click at [22, 138] on icon at bounding box center [30, 143] width 21 height 21
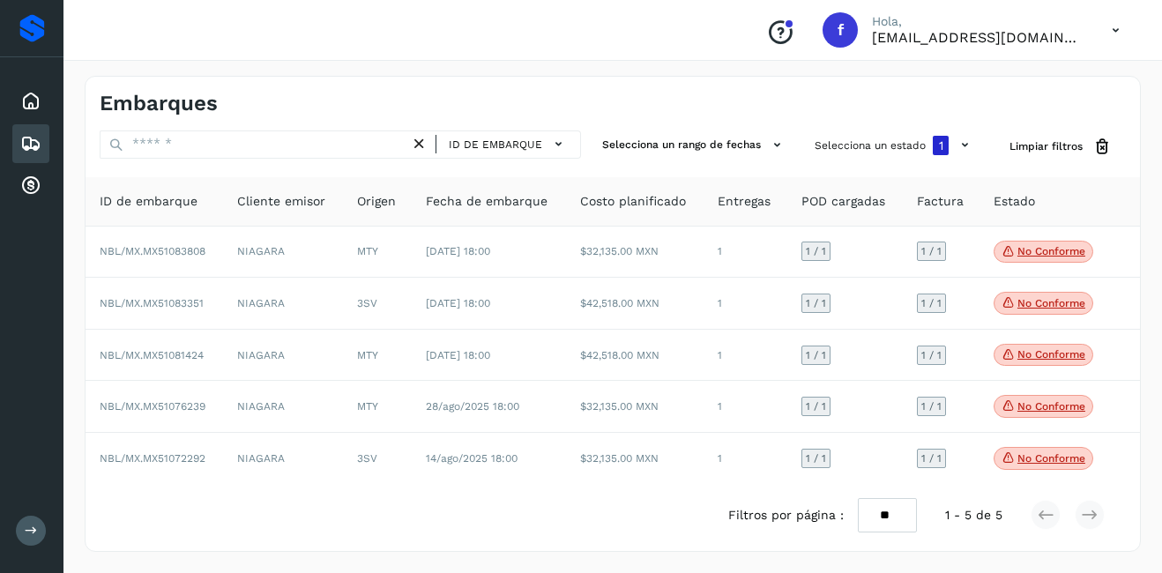
drag, startPoint x: 664, startPoint y: 308, endPoint x: 675, endPoint y: 513, distance: 204.8
click at [675, 513] on div "ID de embarque Cliente emisor Origen Fecha de embarque Costo planificado Entreg…" at bounding box center [612, 361] width 1054 height 369
click at [672, 513] on div "Filtros por página : ** ** ** 1 - 5 de 5" at bounding box center [612, 515] width 1054 height 63
